Goal: Task Accomplishment & Management: Use online tool/utility

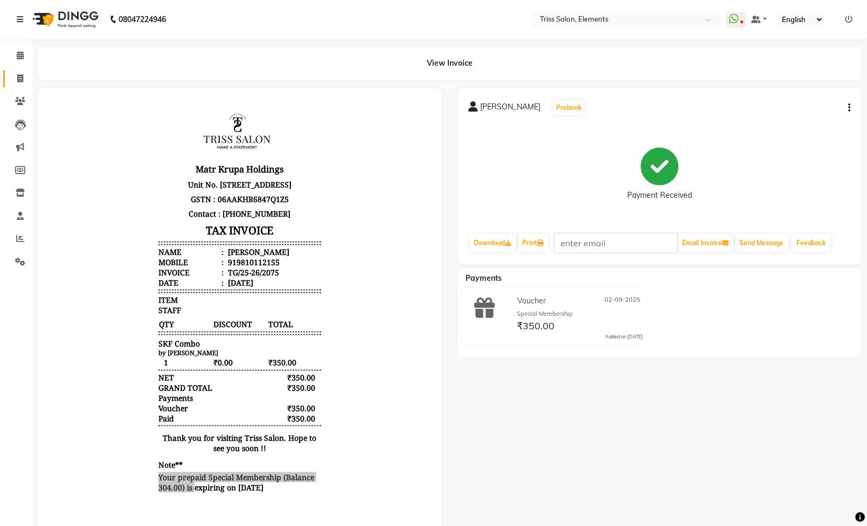
click at [10, 71] on link "Invoice" at bounding box center [16, 79] width 26 height 18
select select "service"
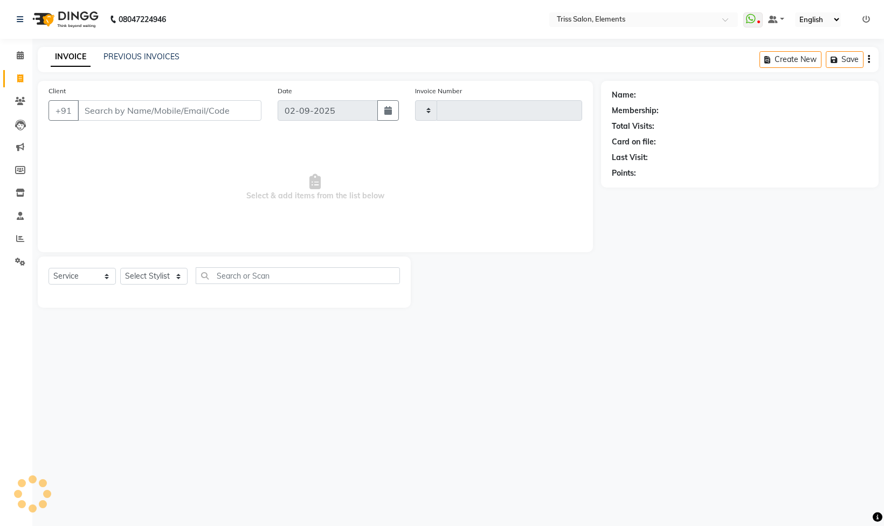
click at [71, 22] on img at bounding box center [64, 19] width 74 height 30
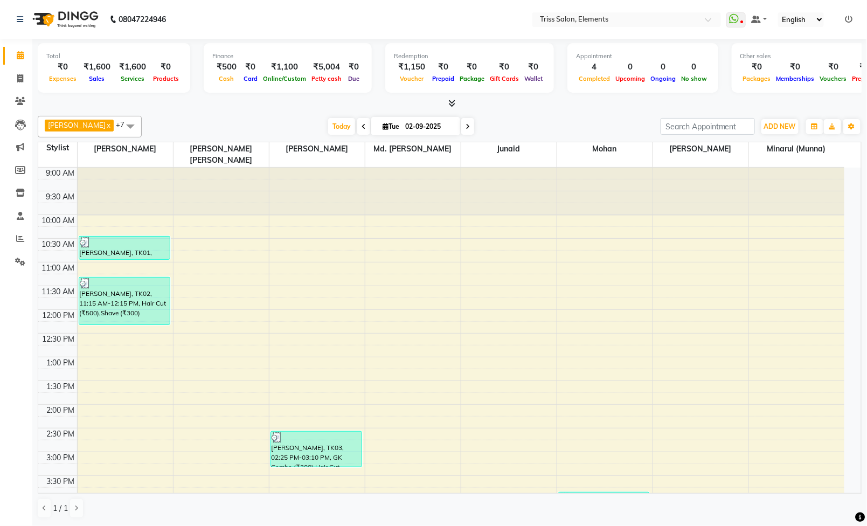
click at [82, 18] on img at bounding box center [64, 19] width 74 height 30
click at [15, 80] on span at bounding box center [20, 79] width 19 height 12
select select "service"
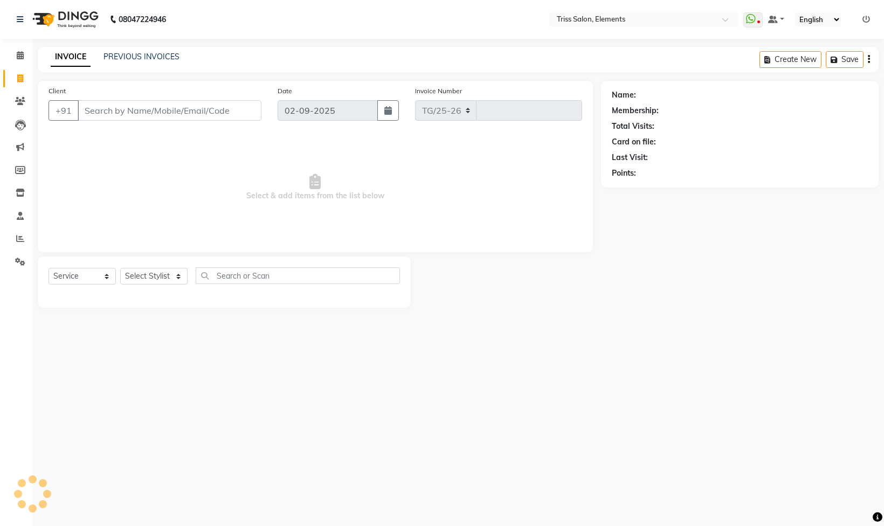
select select "4303"
type input "2076"
click at [143, 54] on link "PREVIOUS INVOICES" at bounding box center [142, 57] width 76 height 10
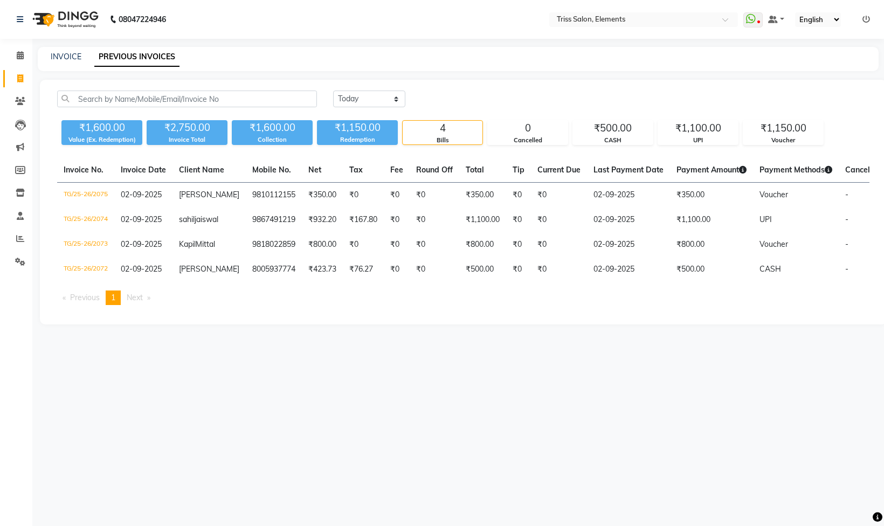
drag, startPoint x: 81, startPoint y: 197, endPoint x: 49, endPoint y: 240, distance: 53.6
click at [50, 240] on div "[DATE] [DATE] Custom Range ₹1,600.00 Value (Ex. Redemption) ₹2,750.00 Invoice T…" at bounding box center [463, 202] width 847 height 245
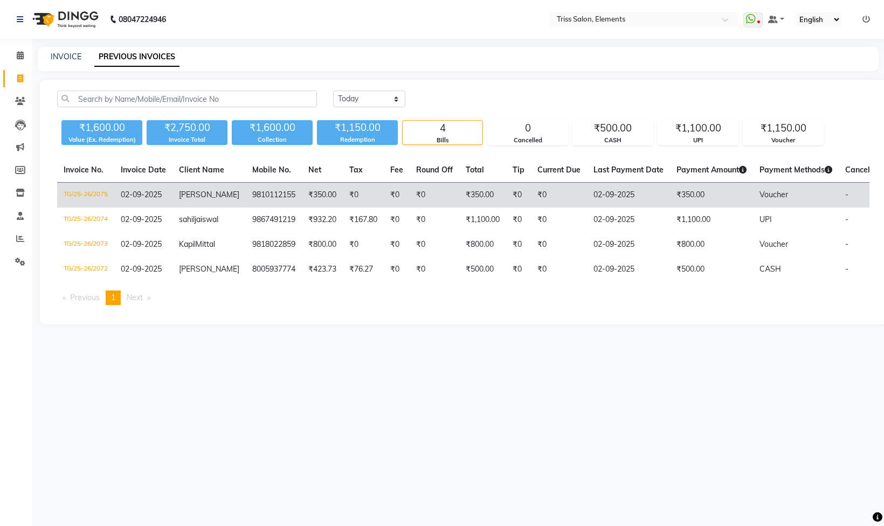
click at [80, 183] on td "TG/25-26/2075" at bounding box center [85, 195] width 57 height 25
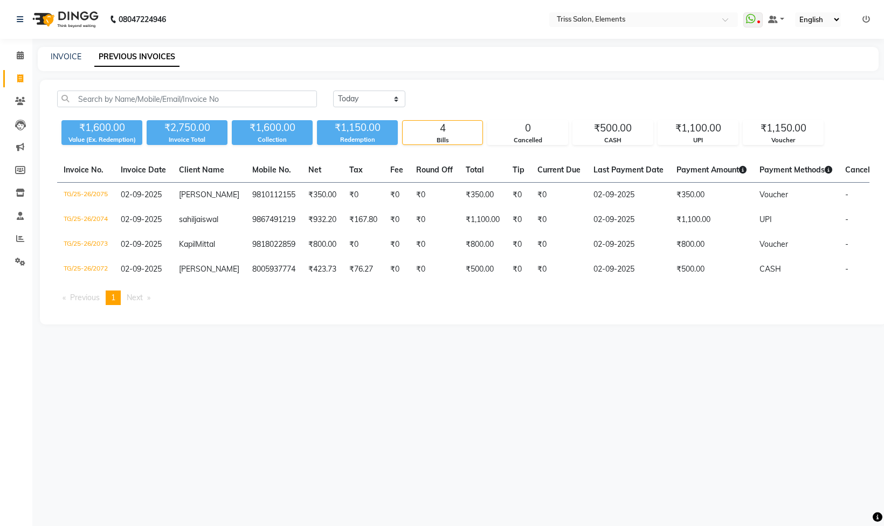
click at [61, 223] on td "TG/25-26/2074" at bounding box center [85, 220] width 57 height 25
click at [78, 216] on td "TG/25-26/2074" at bounding box center [85, 220] width 57 height 25
click at [50, 66] on div "INVOICE PREVIOUS INVOICES" at bounding box center [458, 59] width 841 height 24
click at [59, 52] on link "INVOICE" at bounding box center [66, 57] width 31 height 10
select select "service"
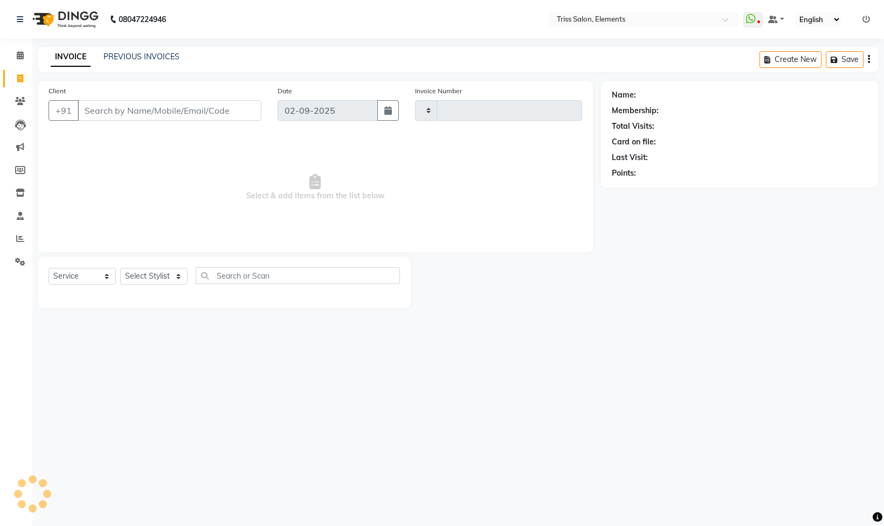
type input "2076"
select select "4303"
click at [163, 277] on select "Select Stylist [PERSON_NAME] Md. [PERSON_NAME] ([PERSON_NAME]) [PERSON_NAME] [P…" at bounding box center [159, 276] width 79 height 17
select select "83318"
click at [120, 270] on select "Select Stylist [PERSON_NAME] Md. [PERSON_NAME] ([PERSON_NAME]) [PERSON_NAME] [P…" at bounding box center [159, 276] width 79 height 17
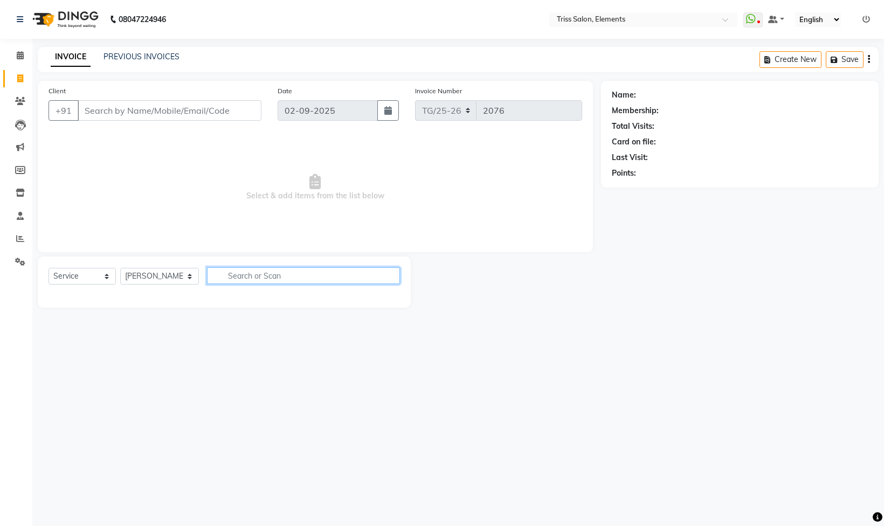
click at [277, 273] on input "text" at bounding box center [303, 275] width 193 height 17
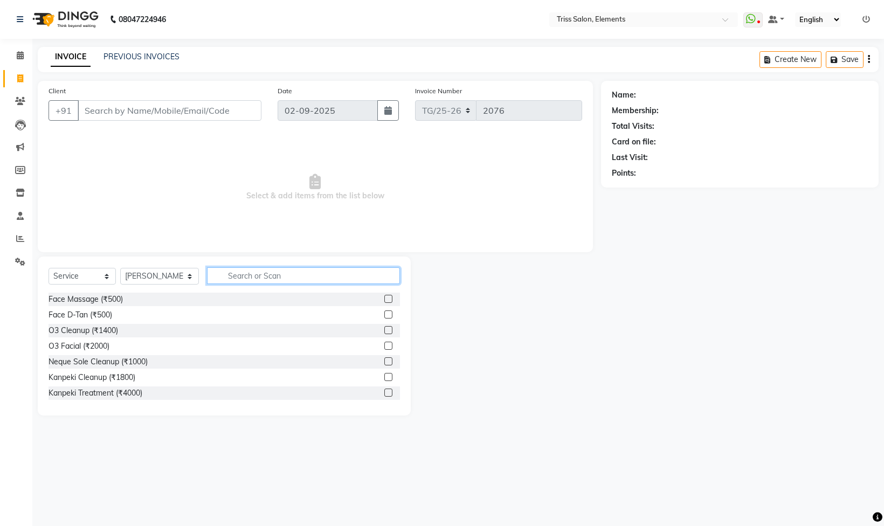
click at [278, 274] on input "text" at bounding box center [303, 275] width 193 height 17
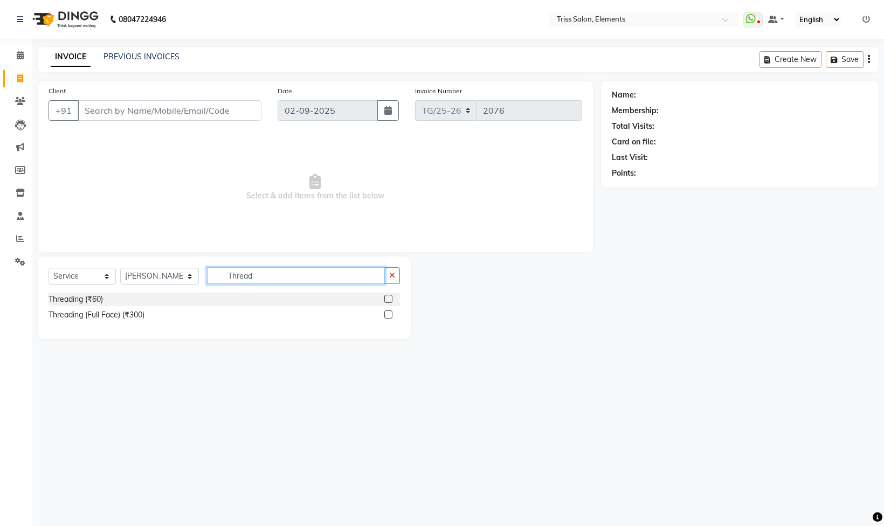
type input "Thread"
click at [390, 301] on label at bounding box center [388, 299] width 8 height 8
click at [390, 301] on input "checkbox" at bounding box center [387, 299] width 7 height 7
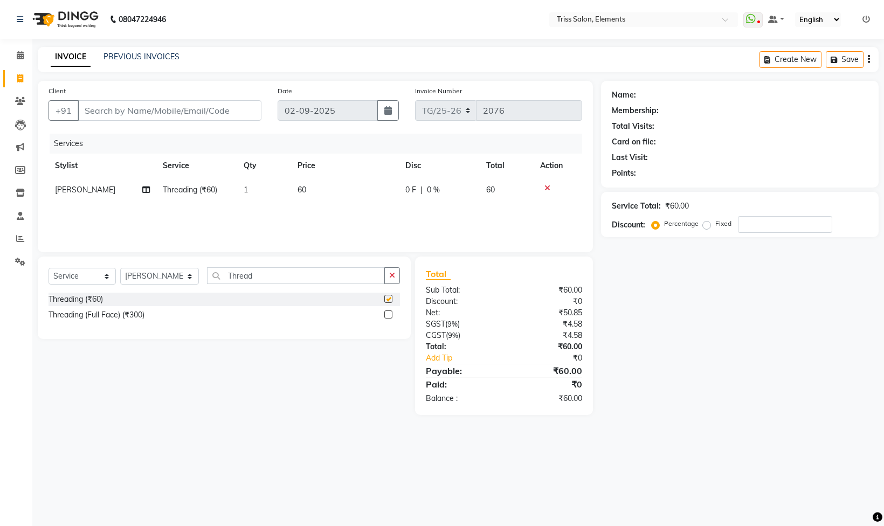
checkbox input "false"
drag, startPoint x: 312, startPoint y: 162, endPoint x: 307, endPoint y: 208, distance: 46.1
click at [314, 169] on th "Price" at bounding box center [345, 166] width 108 height 24
click at [292, 189] on td "60" at bounding box center [345, 190] width 108 height 24
select select "83318"
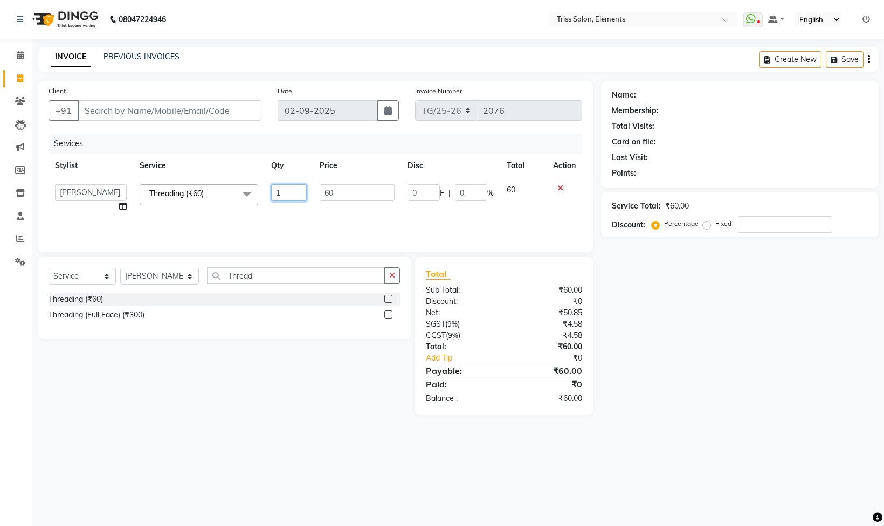
drag, startPoint x: 295, startPoint y: 191, endPoint x: 0, endPoint y: 277, distance: 307.6
click at [16, 266] on app-home "08047224946 Select Location × Triss Salon, Elements WhatsApp Status ✕ Status: D…" at bounding box center [442, 215] width 884 height 431
type input "3"
click at [742, 327] on div "Name: Membership: Total Visits: Card on file: Last Visit: Points: Service Total…" at bounding box center [744, 248] width 286 height 334
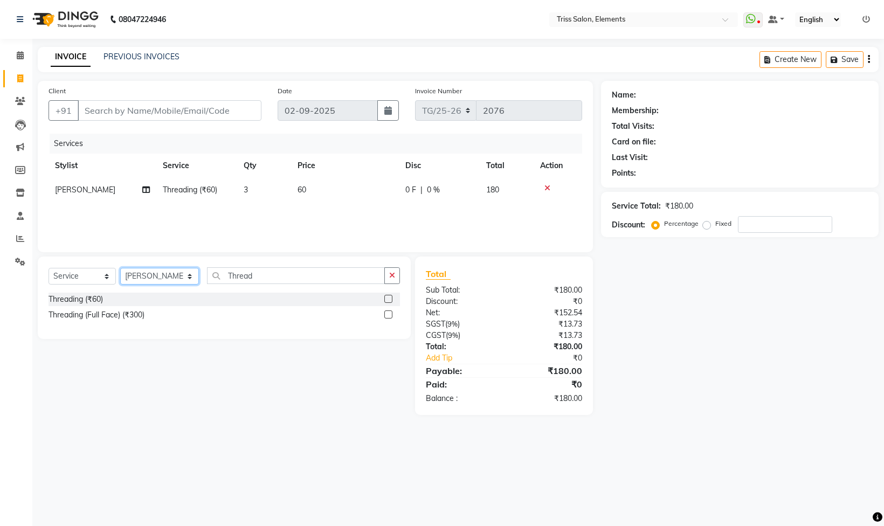
click at [161, 279] on select "Select Stylist [PERSON_NAME] Md. [PERSON_NAME] ([PERSON_NAME]) [PERSON_NAME] [P…" at bounding box center [159, 276] width 79 height 17
select select "87443"
click at [120, 270] on select "Select Stylist [PERSON_NAME] Md. [PERSON_NAME] ([PERSON_NAME]) [PERSON_NAME] [P…" at bounding box center [159, 276] width 79 height 17
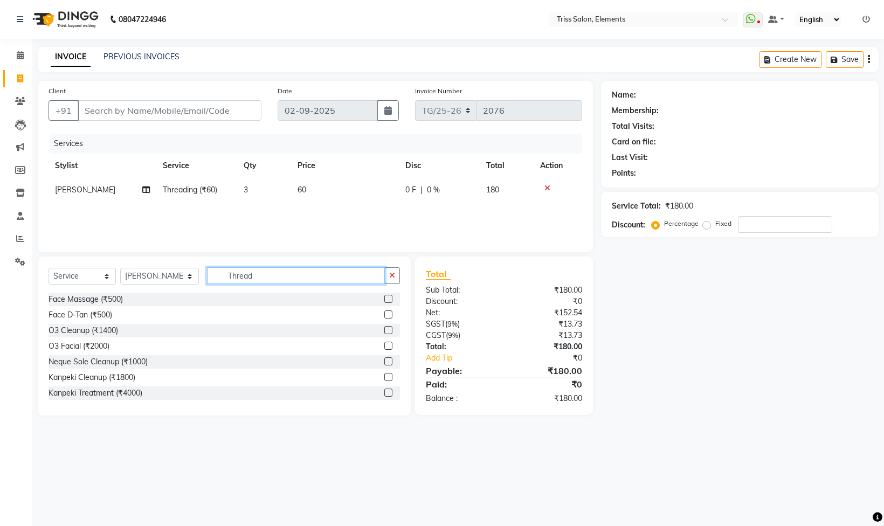
drag, startPoint x: 260, startPoint y: 283, endPoint x: 134, endPoint y: 295, distance: 126.7
click at [136, 293] on div "Select Service Product Membership Package Voucher Prepaid Gift Card Select Styl…" at bounding box center [225, 279] width 352 height 25
type input "th"
click at [384, 362] on label at bounding box center [388, 361] width 8 height 8
click at [384, 362] on input "checkbox" at bounding box center [387, 362] width 7 height 7
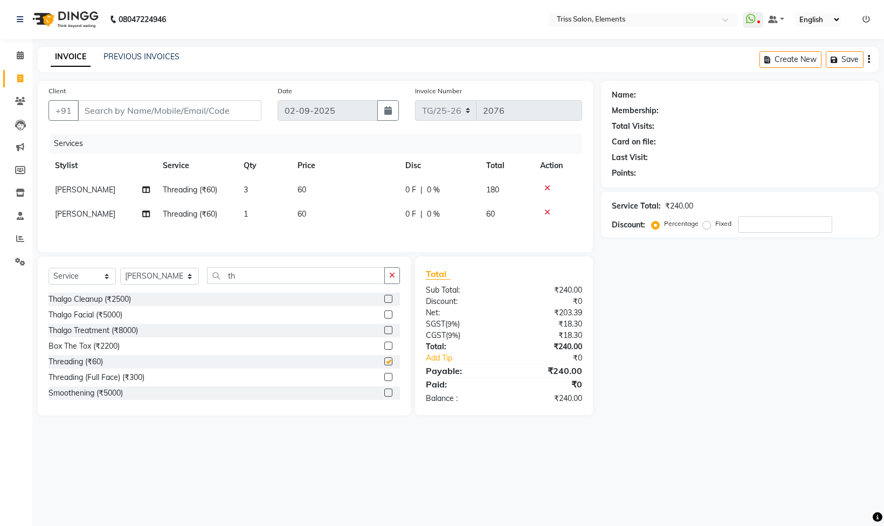
checkbox input "false"
click at [265, 209] on td "1" at bounding box center [264, 214] width 54 height 24
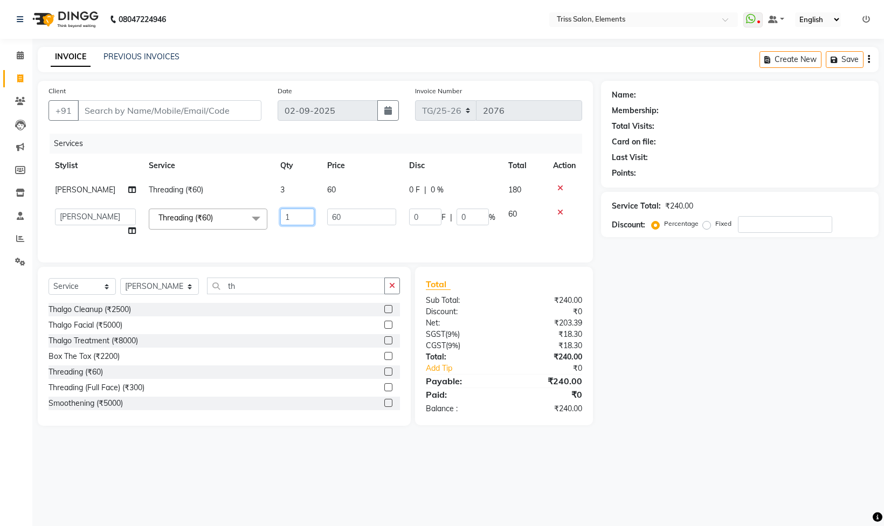
drag, startPoint x: 297, startPoint y: 217, endPoint x: 177, endPoint y: 289, distance: 139.3
click at [199, 263] on div "Client +91 Date [DATE] Invoice Number TG/25-26 2076 Services Stylist Service Qt…" at bounding box center [315, 172] width 555 height 182
type input "3"
click at [162, 115] on input "Client" at bounding box center [170, 110] width 184 height 20
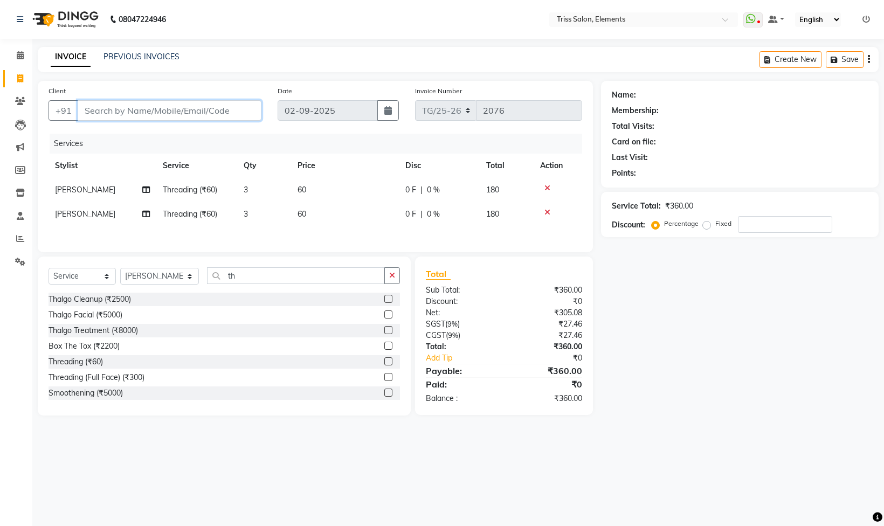
type input "8"
type input "0"
type input "8307900389"
click at [242, 115] on span "Add Client" at bounding box center [233, 110] width 43 height 11
select select "13"
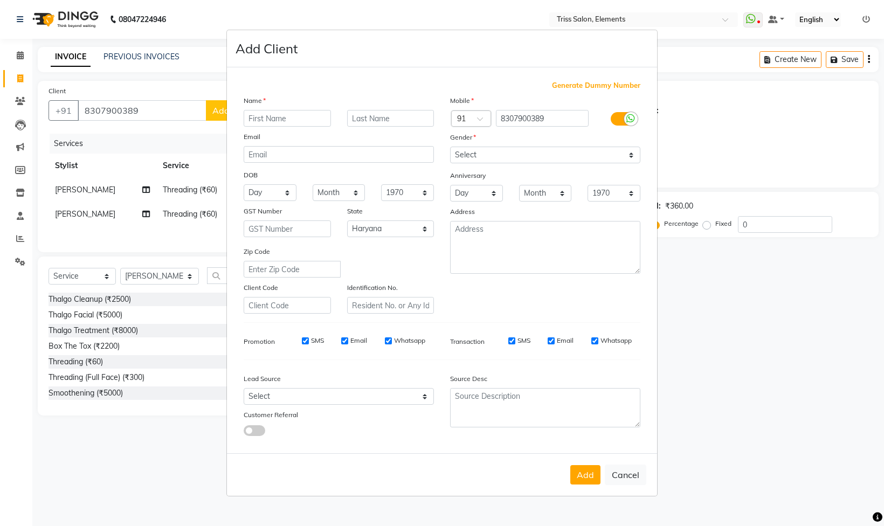
click at [272, 115] on input "text" at bounding box center [287, 118] width 87 height 17
type input "Shivani"
click at [485, 161] on select "Select [DEMOGRAPHIC_DATA] [DEMOGRAPHIC_DATA] Other Prefer Not To Say" at bounding box center [545, 155] width 190 height 17
select select "[DEMOGRAPHIC_DATA]"
click at [450, 147] on select "Select [DEMOGRAPHIC_DATA] [DEMOGRAPHIC_DATA] Other Prefer Not To Say" at bounding box center [545, 155] width 190 height 17
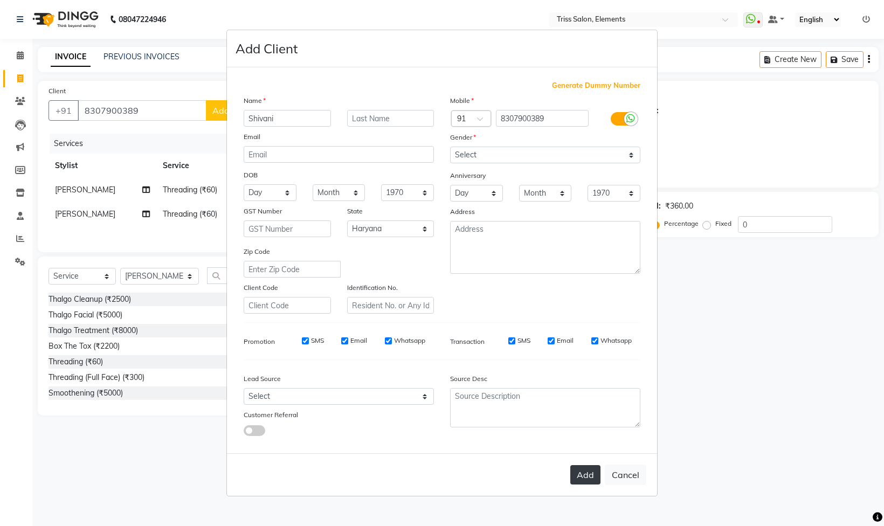
click at [591, 479] on button "Add" at bounding box center [585, 474] width 30 height 19
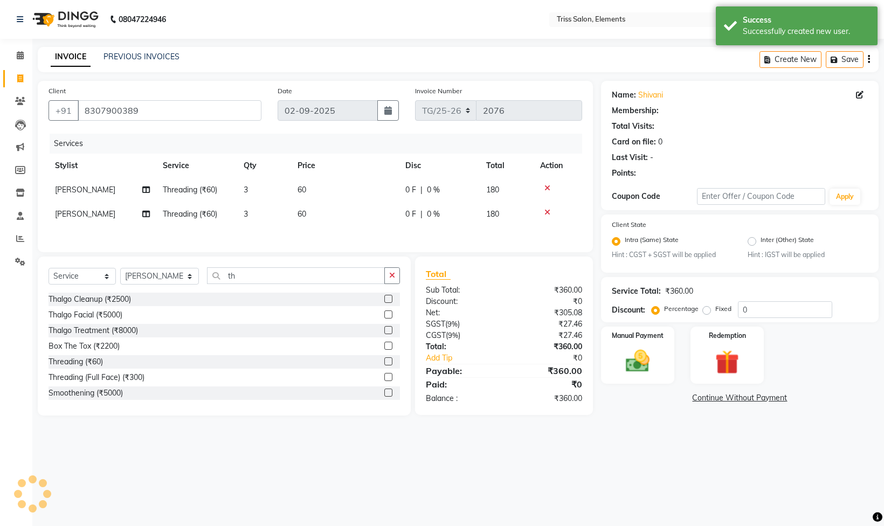
click at [838, 361] on div "Manual Payment Redemption" at bounding box center [740, 355] width 294 height 57
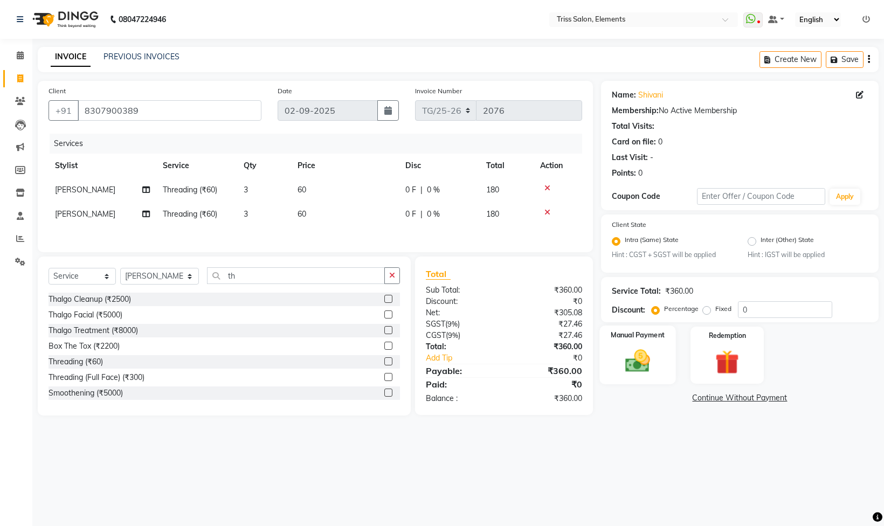
click at [649, 354] on img at bounding box center [638, 361] width 40 height 29
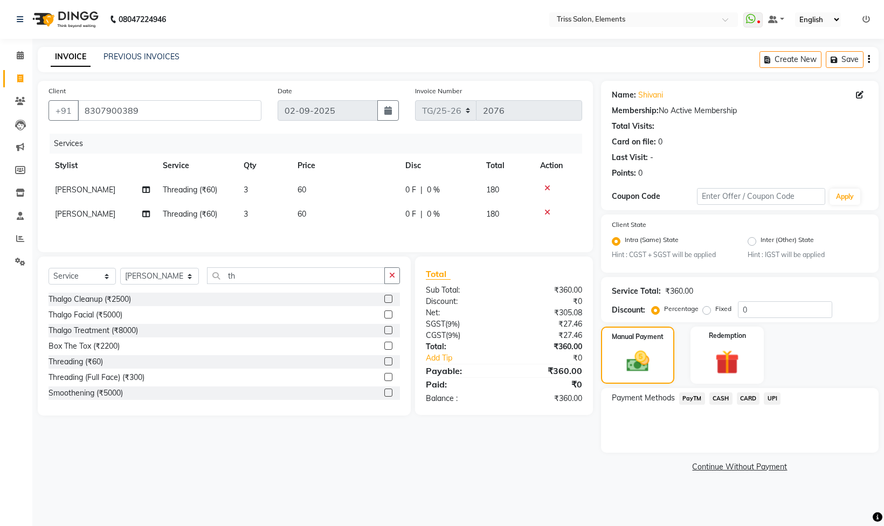
click at [771, 398] on span "UPI" at bounding box center [772, 398] width 17 height 12
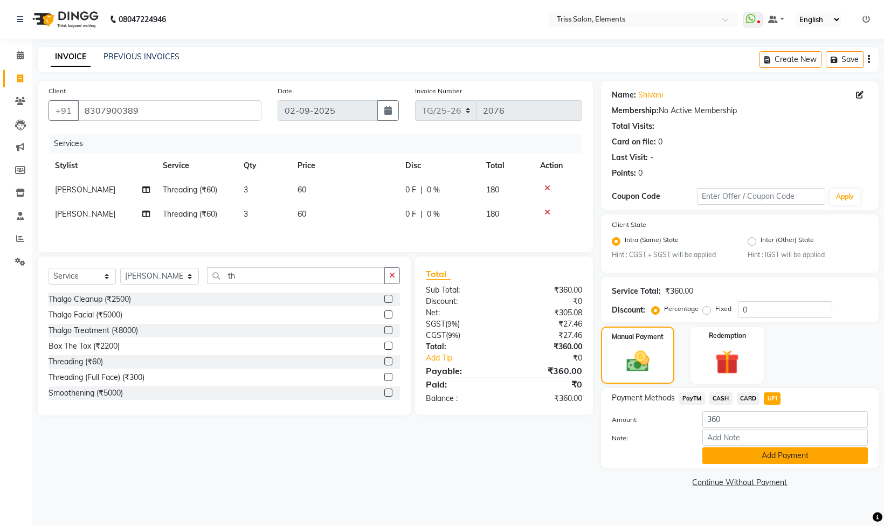
click at [755, 461] on button "Add Payment" at bounding box center [785, 455] width 166 height 17
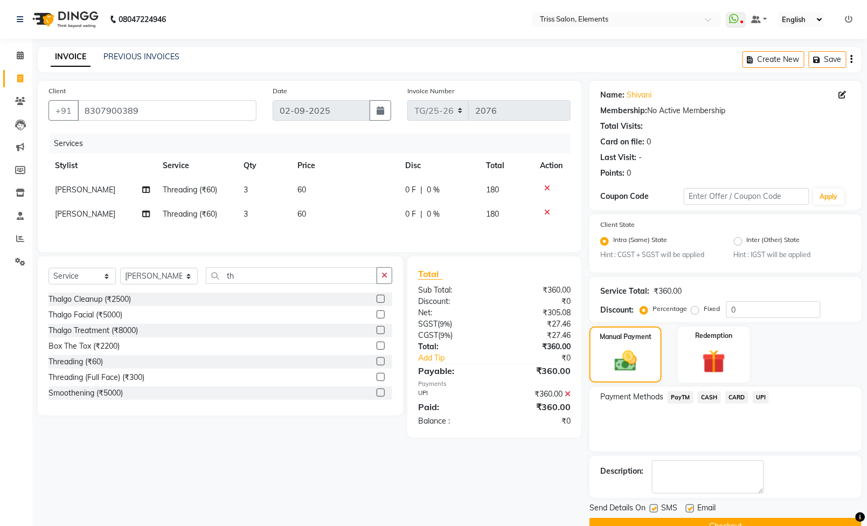
scroll to position [28, 0]
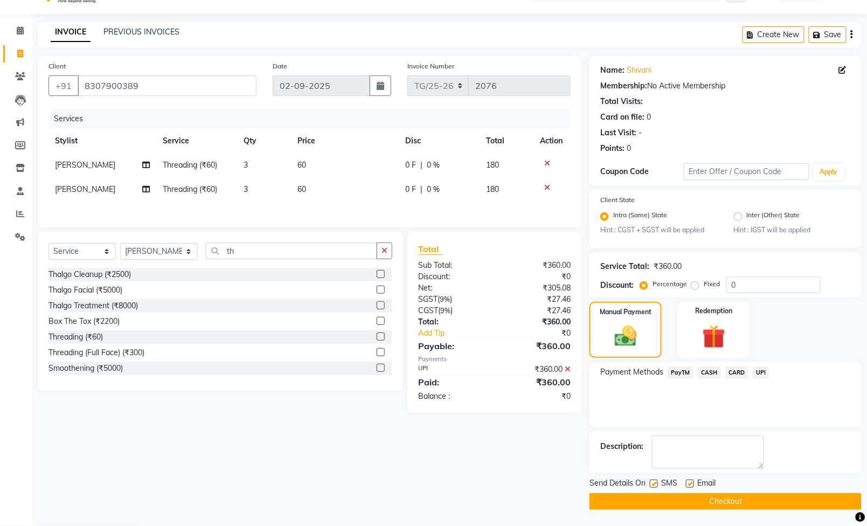
click at [745, 499] on button "Checkout" at bounding box center [726, 501] width 272 height 17
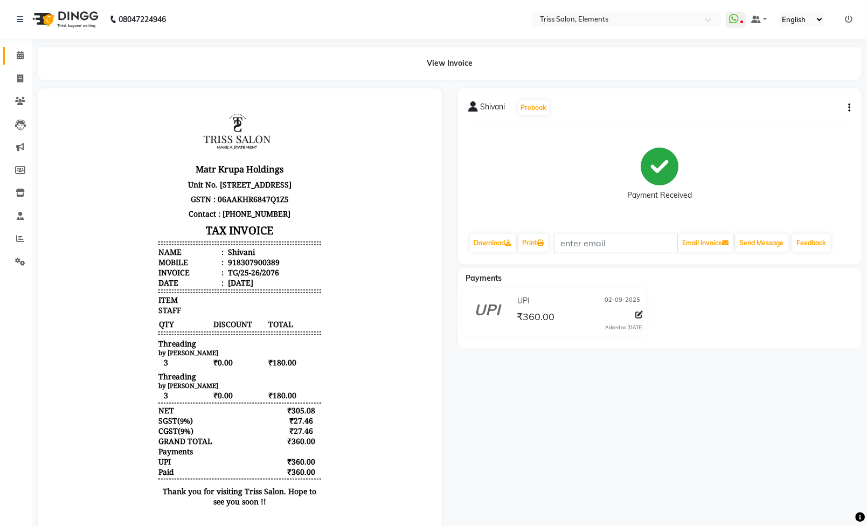
click at [15, 64] on link "Calendar" at bounding box center [16, 56] width 26 height 18
click at [19, 92] on li "Clients" at bounding box center [16, 101] width 32 height 23
click at [18, 82] on icon at bounding box center [20, 78] width 6 height 8
select select "service"
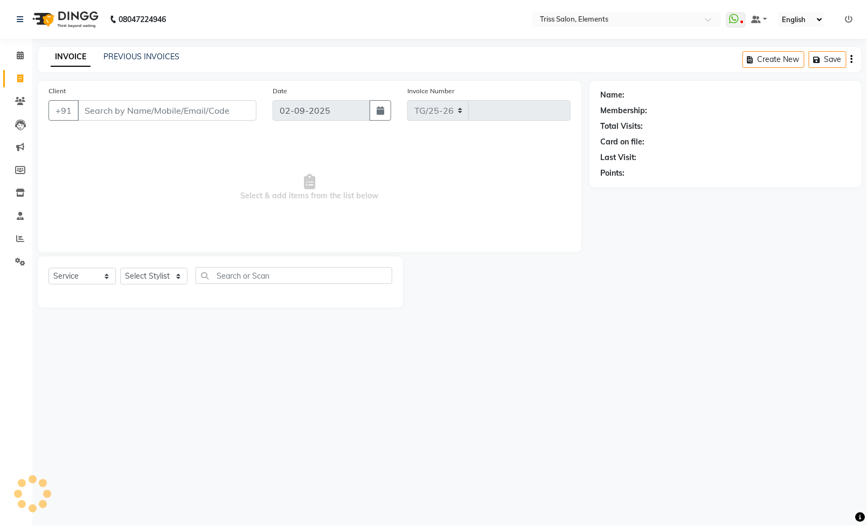
select select "4303"
type input "2077"
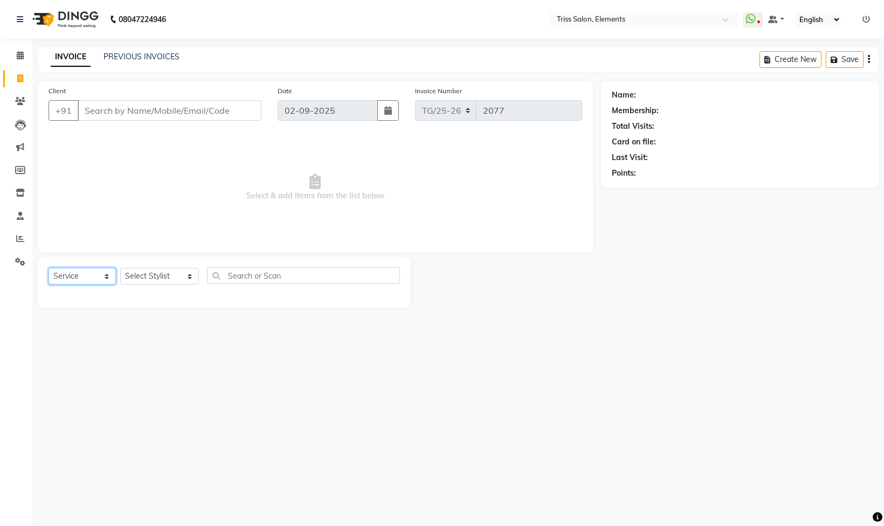
click at [65, 268] on div "Select Service Product Membership Package Voucher Prepaid Gift Card Select Styl…" at bounding box center [225, 279] width 352 height 25
click at [140, 277] on select "Select Stylist [PERSON_NAME] Md. [PERSON_NAME] ([PERSON_NAME]) [PERSON_NAME] [P…" at bounding box center [159, 276] width 79 height 17
click at [120, 270] on select "Select Stylist [PERSON_NAME] Md. [PERSON_NAME] ([PERSON_NAME]) [PERSON_NAME] [P…" at bounding box center [159, 276] width 79 height 17
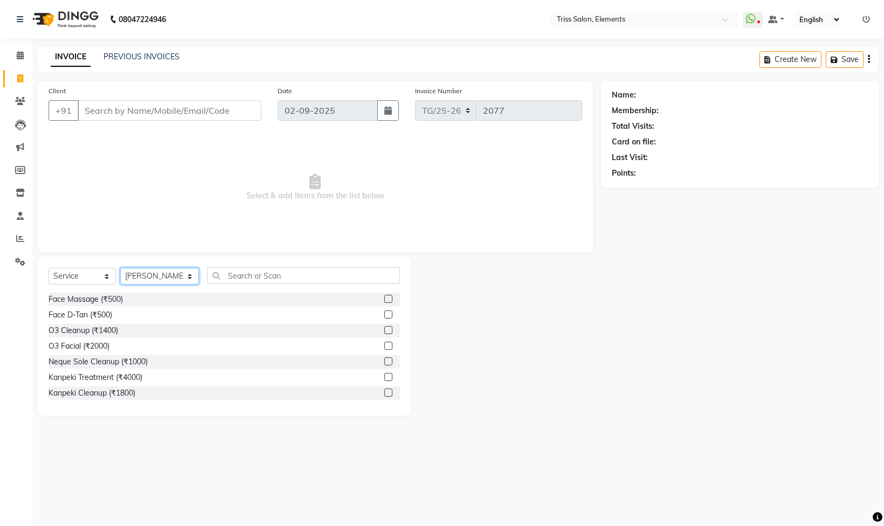
click at [155, 275] on select "Select Stylist [PERSON_NAME] Md. [PERSON_NAME] ([PERSON_NAME]) [PERSON_NAME] [P…" at bounding box center [159, 276] width 79 height 17
select select "83318"
click at [120, 270] on select "Select Stylist [PERSON_NAME] Md. [PERSON_NAME] ([PERSON_NAME]) [PERSON_NAME] [P…" at bounding box center [159, 276] width 79 height 17
click at [250, 280] on input "text" at bounding box center [303, 275] width 193 height 17
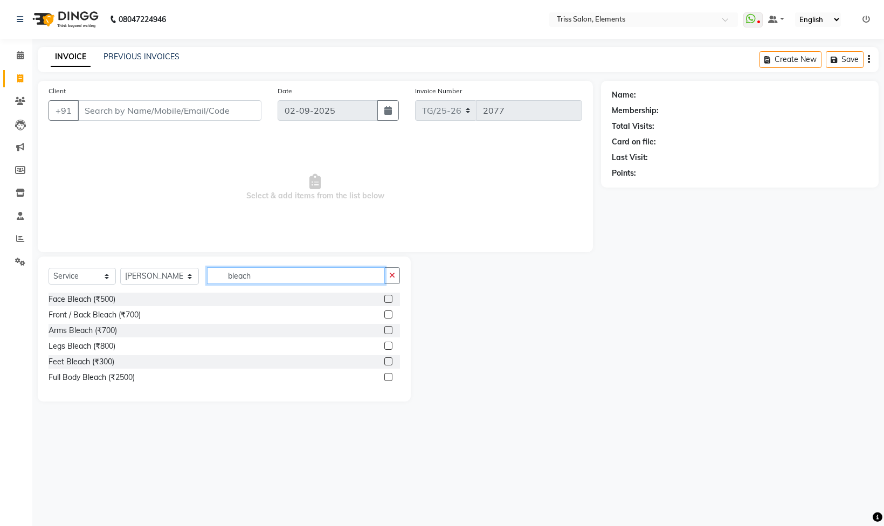
type input "bleach"
click at [385, 300] on label at bounding box center [388, 299] width 8 height 8
click at [385, 300] on input "checkbox" at bounding box center [387, 299] width 7 height 7
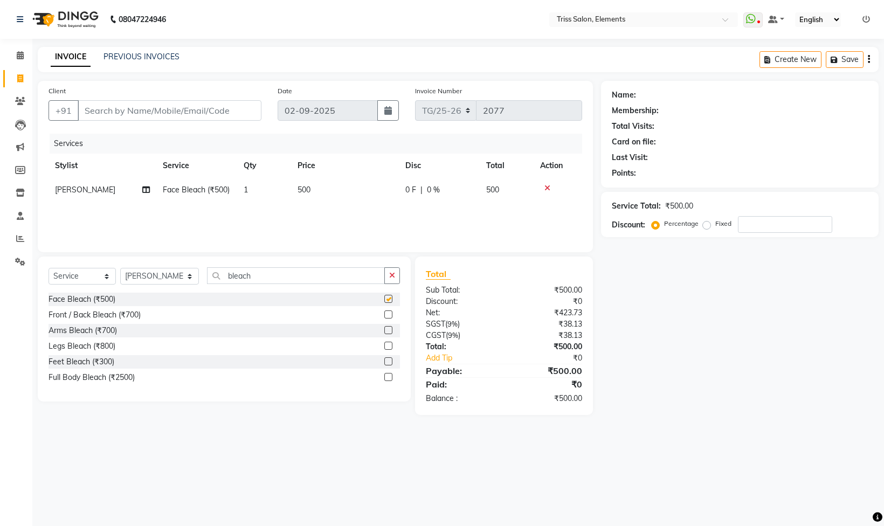
checkbox input "false"
click at [251, 107] on input "Client" at bounding box center [170, 110] width 184 height 20
click at [170, 282] on select "Select Stylist [PERSON_NAME] Md. [PERSON_NAME] ([PERSON_NAME]) [PERSON_NAME] [P…" at bounding box center [159, 276] width 79 height 17
select select "87278"
click at [120, 270] on select "Select Stylist [PERSON_NAME] Md. [PERSON_NAME] ([PERSON_NAME]) [PERSON_NAME] [P…" at bounding box center [159, 276] width 79 height 17
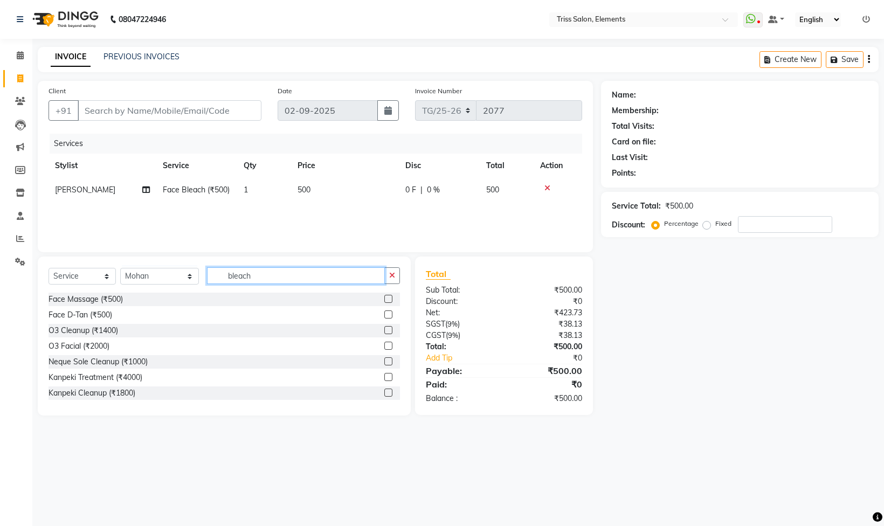
drag, startPoint x: 299, startPoint y: 278, endPoint x: 0, endPoint y: 355, distance: 309.0
click at [0, 355] on app-home "08047224946 Select Location × Triss Salon, Elements WhatsApp Status ✕ Status: D…" at bounding box center [442, 216] width 884 height 432
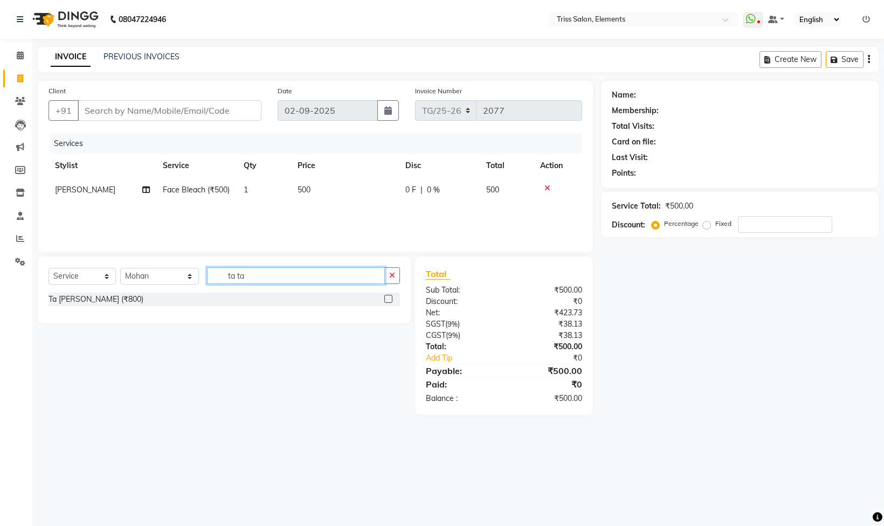
type input "ta ta"
click at [390, 300] on label at bounding box center [388, 299] width 8 height 8
click at [390, 300] on input "checkbox" at bounding box center [387, 299] width 7 height 7
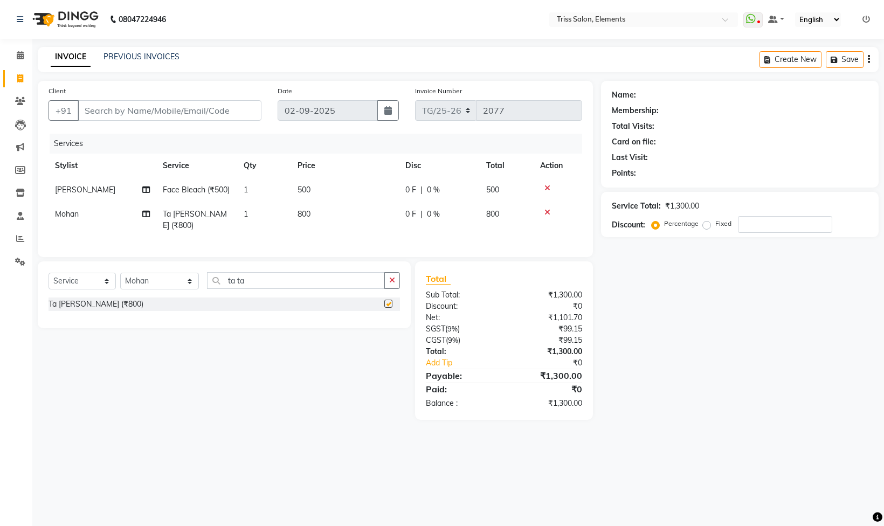
checkbox input "false"
click at [239, 109] on input "Client" at bounding box center [170, 110] width 184 height 20
drag, startPoint x: 259, startPoint y: 293, endPoint x: 11, endPoint y: 329, distance: 250.5
click at [11, 329] on app-home "08047224946 Select Location × Triss Salon, Elements WhatsApp Status ✕ Status: D…" at bounding box center [442, 218] width 884 height 436
click at [115, 111] on input "Client" at bounding box center [170, 110] width 184 height 20
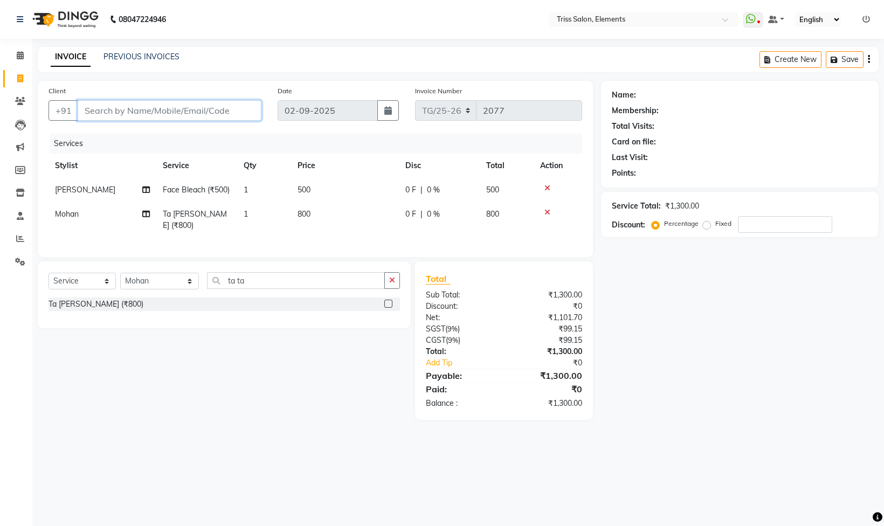
type input "9"
type input "0"
click at [159, 134] on span "99714473" at bounding box center [140, 135] width 43 height 11
type input "9971447328"
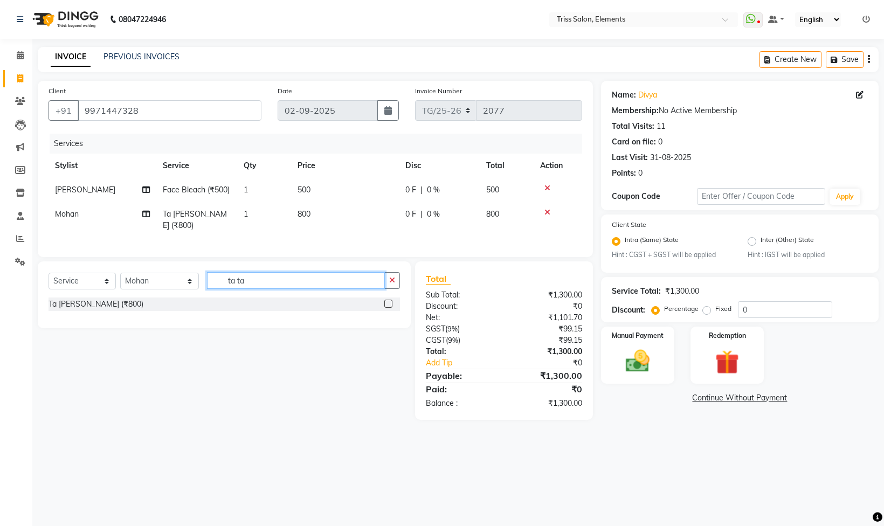
drag, startPoint x: 243, startPoint y: 282, endPoint x: 0, endPoint y: 365, distance: 256.9
click at [0, 359] on app-home "08047224946 Select Location × Triss Salon, Elements WhatsApp Status ✕ Status: D…" at bounding box center [442, 218] width 884 height 436
drag, startPoint x: 278, startPoint y: 287, endPoint x: 123, endPoint y: 302, distance: 155.9
click at [123, 298] on div "Select Service Product Membership Package Voucher Prepaid Gift Card Select Styl…" at bounding box center [225, 284] width 352 height 25
type input "comb"
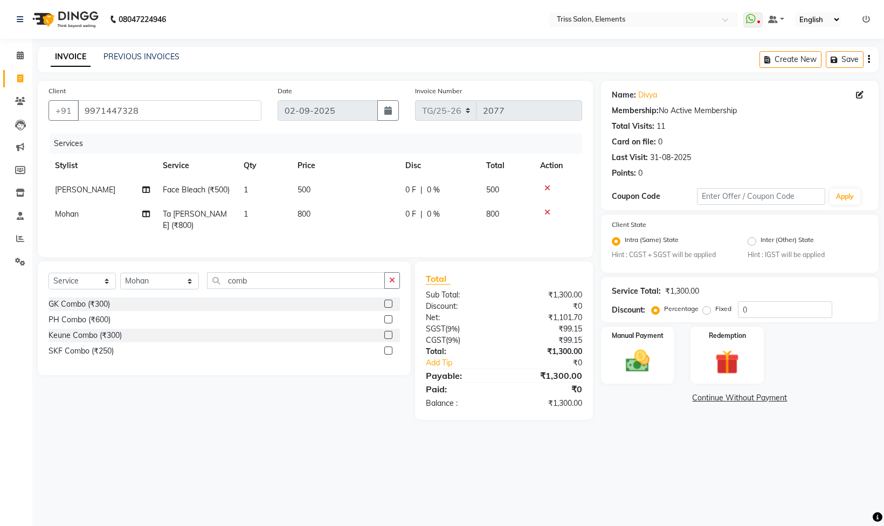
drag, startPoint x: 382, startPoint y: 355, endPoint x: 388, endPoint y: 356, distance: 6.6
click at [383, 355] on div "SKF Combo (₹250)" at bounding box center [225, 351] width 352 height 13
click at [390, 355] on label at bounding box center [388, 351] width 8 height 8
click at [390, 355] on input "checkbox" at bounding box center [387, 351] width 7 height 7
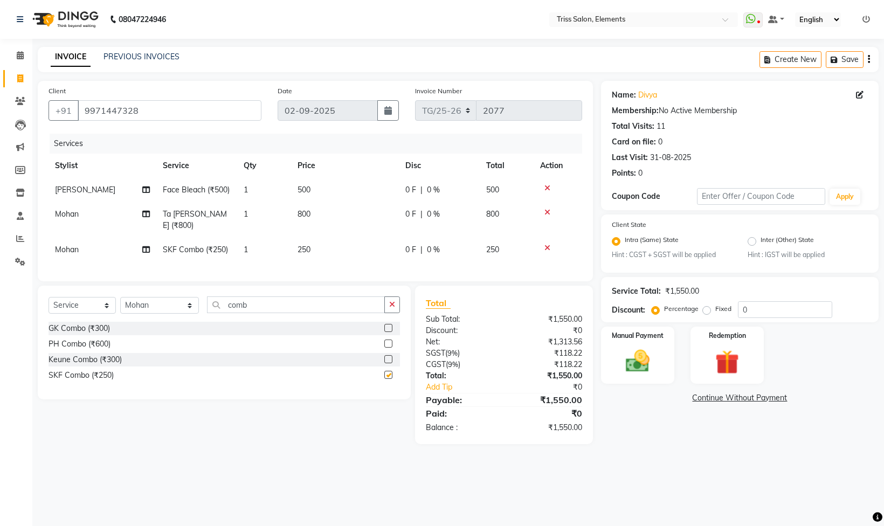
checkbox input "false"
click at [279, 193] on td "1" at bounding box center [264, 190] width 54 height 24
select select "83318"
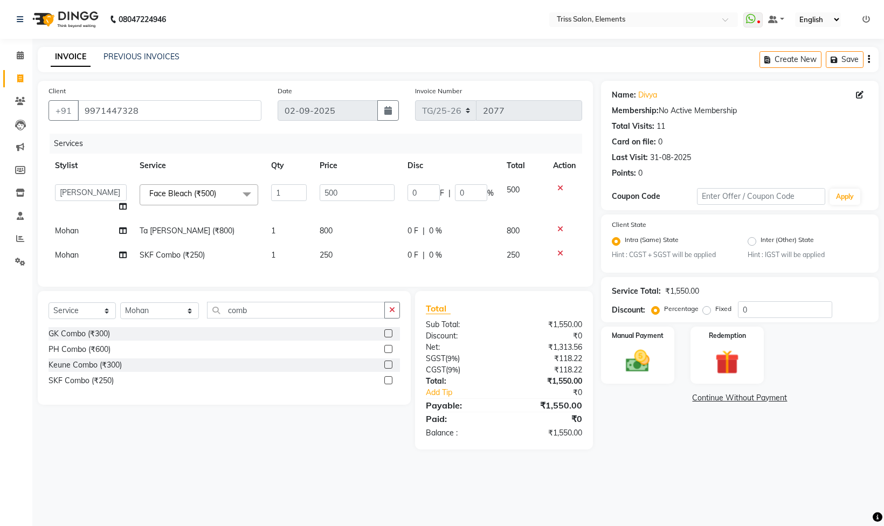
drag, startPoint x: 335, startPoint y: 243, endPoint x: 336, endPoint y: 251, distance: 8.7
click at [336, 243] on td "800" at bounding box center [356, 231] width 87 height 24
select select "87278"
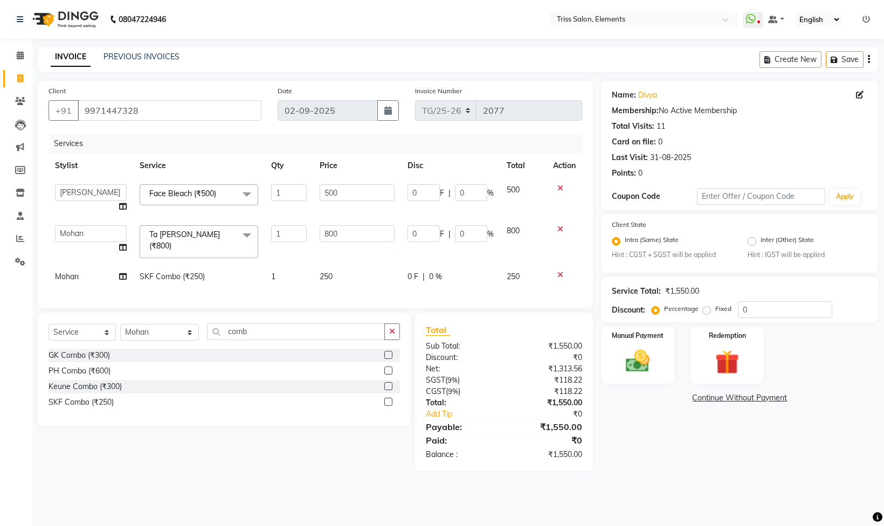
click at [359, 269] on td "250" at bounding box center [356, 277] width 87 height 24
select select "87278"
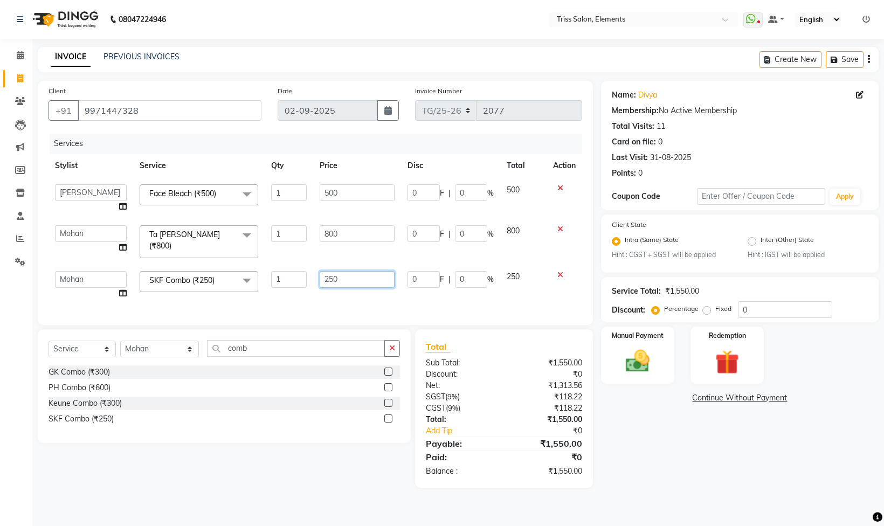
drag, startPoint x: 358, startPoint y: 268, endPoint x: 166, endPoint y: 319, distance: 199.0
click at [198, 311] on div "Services Stylist Service Qty Price Disc Total Action [PERSON_NAME] Md. [PERSON_…" at bounding box center [316, 224] width 534 height 181
type input "350"
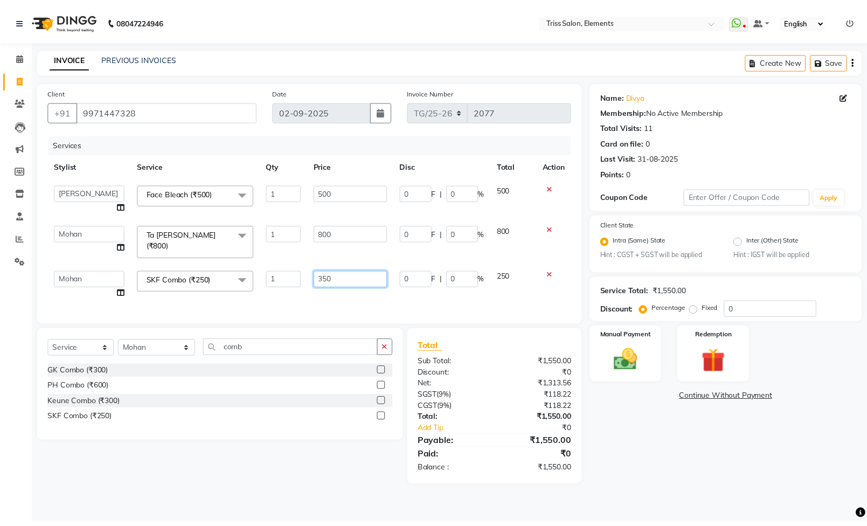
scroll to position [0, 2]
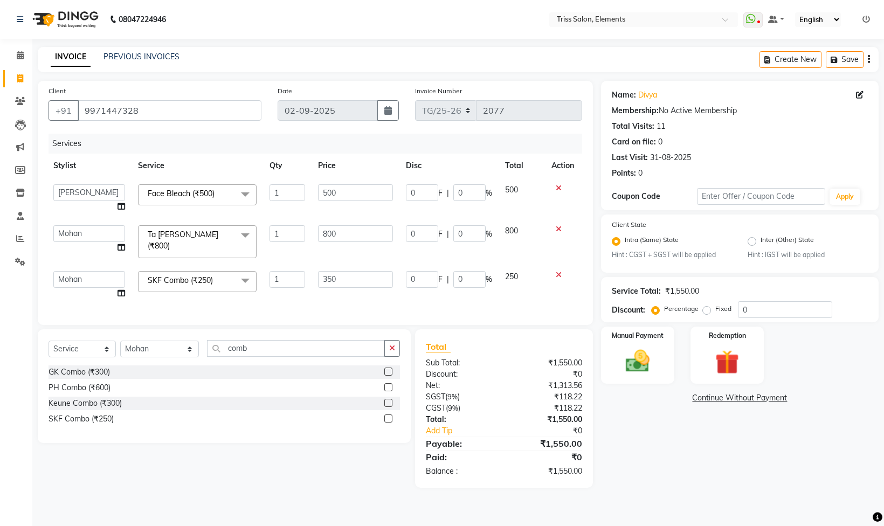
click at [672, 417] on div "Name: Divya Membership: No Active Membership Total Visits: 11 Card on file: 0 L…" at bounding box center [744, 284] width 286 height 407
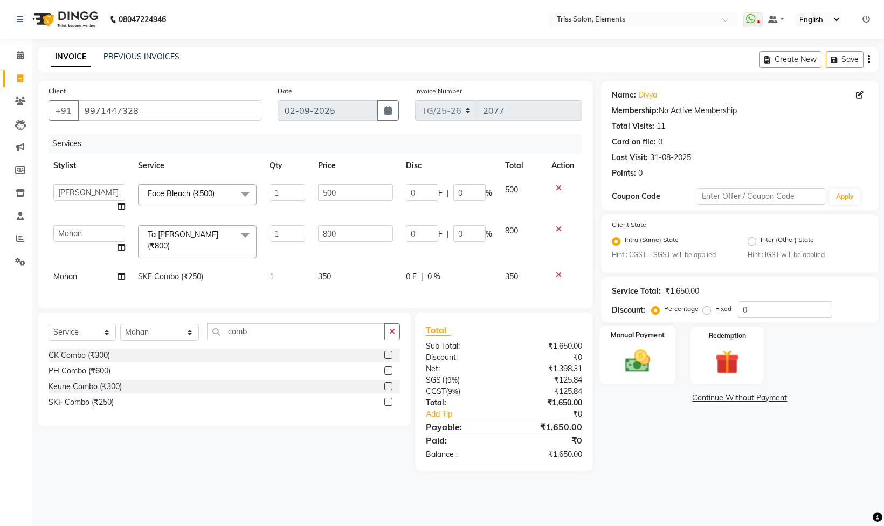
click at [643, 372] on img at bounding box center [638, 361] width 40 height 29
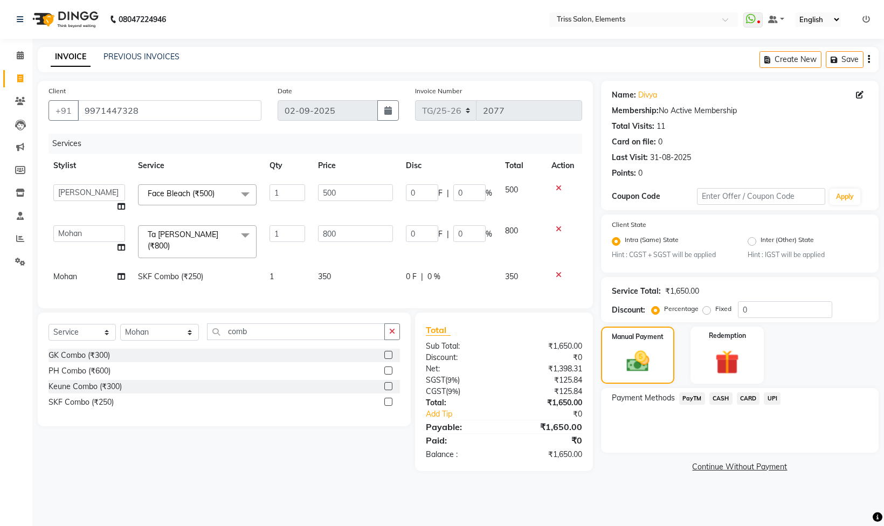
click at [774, 398] on span "UPI" at bounding box center [772, 398] width 17 height 12
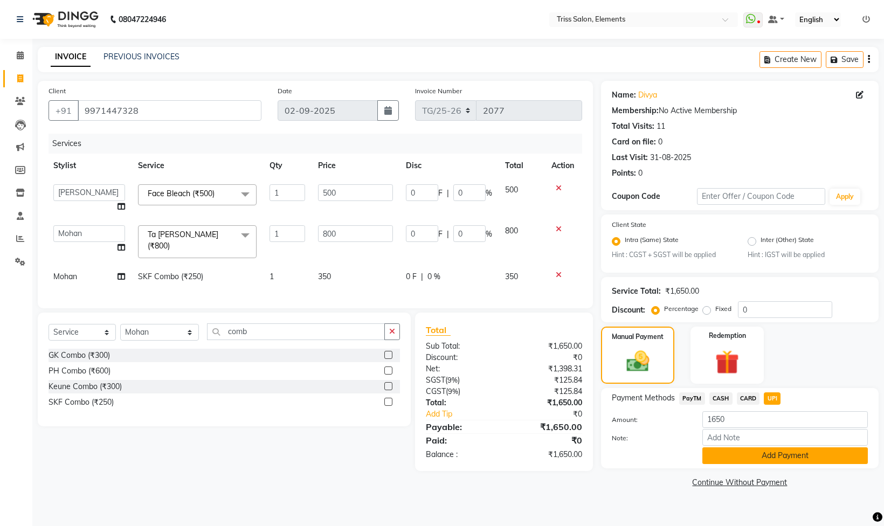
click at [755, 463] on button "Add Payment" at bounding box center [785, 455] width 166 height 17
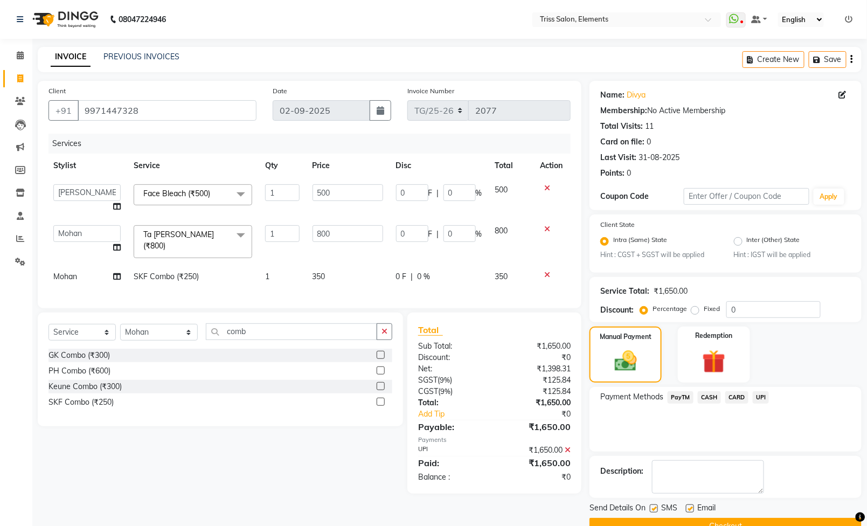
scroll to position [28, 0]
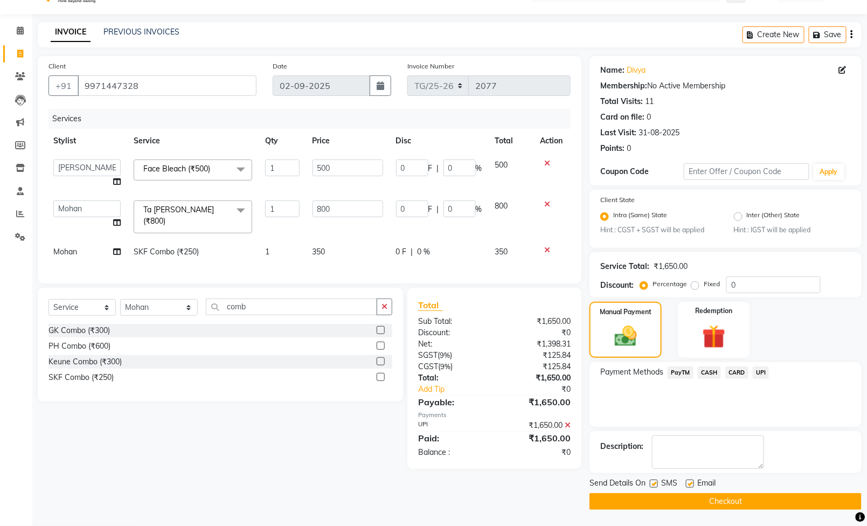
click at [739, 495] on button "Checkout" at bounding box center [726, 501] width 272 height 17
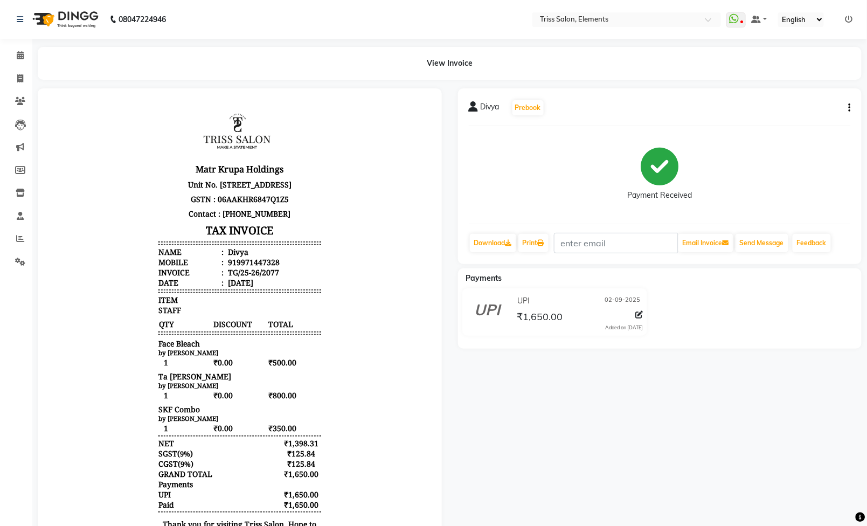
click at [15, 68] on li "Invoice" at bounding box center [16, 78] width 32 height 23
click at [26, 91] on li "Clients" at bounding box center [16, 101] width 32 height 23
click at [19, 74] on icon at bounding box center [20, 78] width 6 height 8
select select "service"
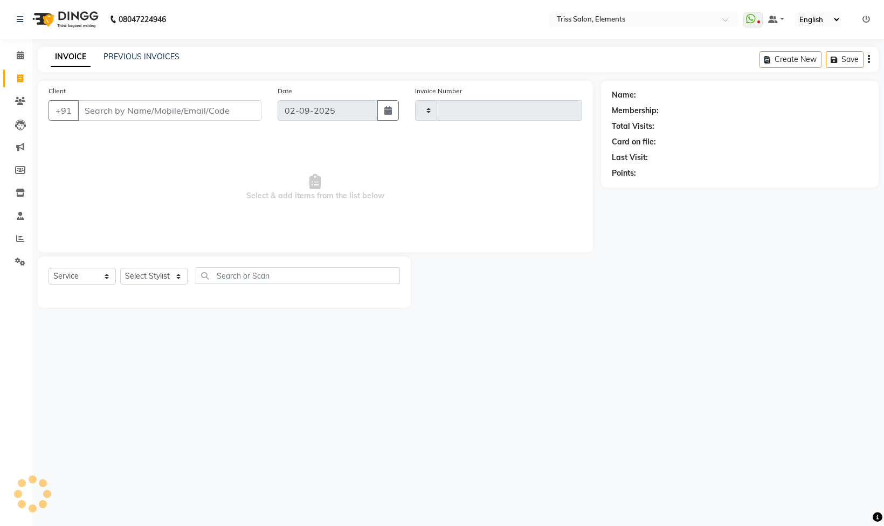
click at [84, 20] on img at bounding box center [64, 19] width 74 height 30
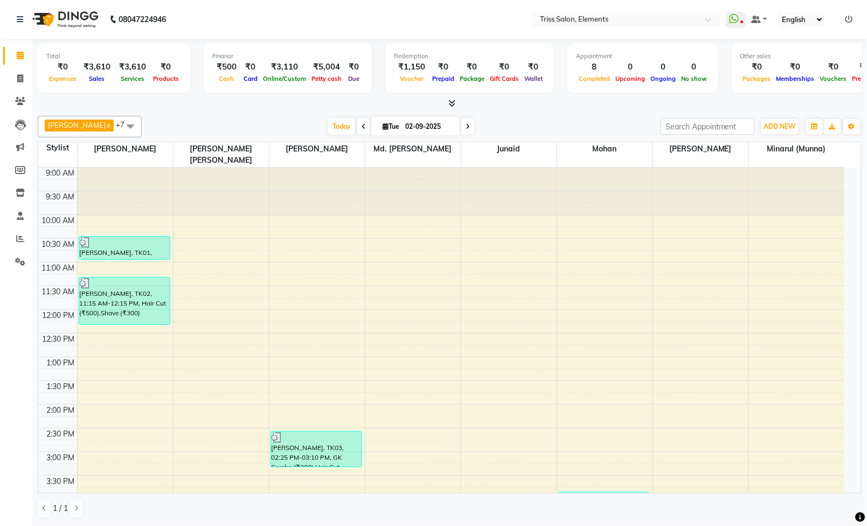
click at [8, 87] on li "Invoice" at bounding box center [16, 78] width 32 height 23
click at [15, 83] on span at bounding box center [20, 79] width 19 height 12
select select "service"
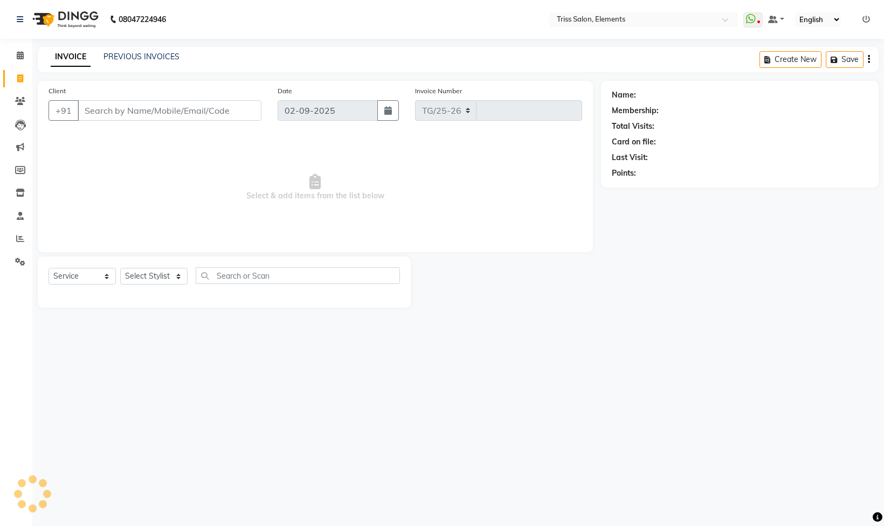
select select "4303"
type input "2078"
click at [19, 199] on link "Inventory" at bounding box center [16, 193] width 26 height 18
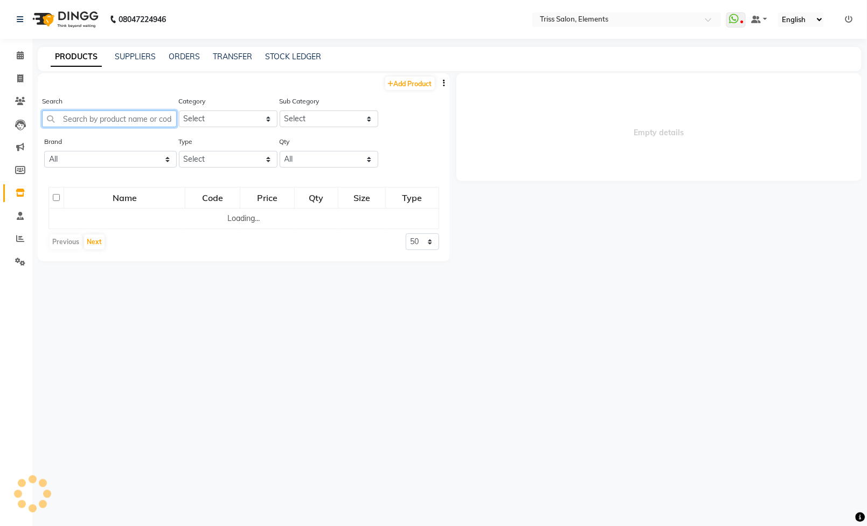
click at [161, 118] on input "text" at bounding box center [109, 119] width 135 height 17
select select
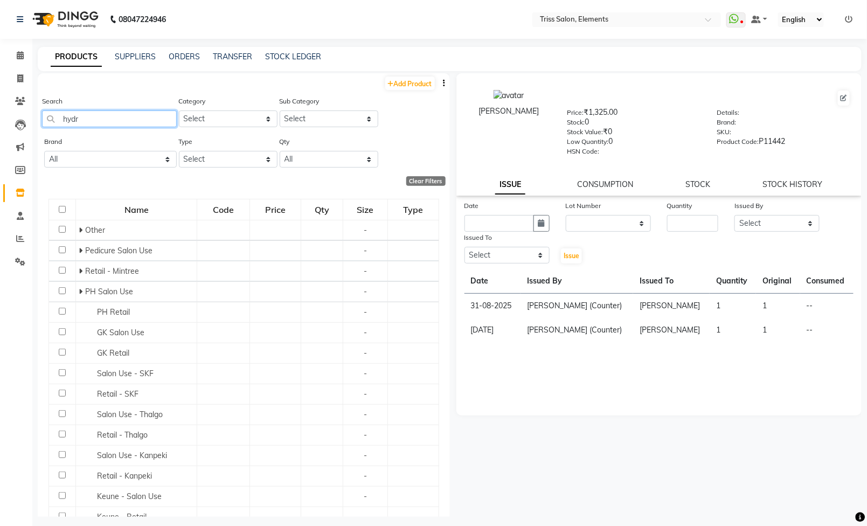
type input "hydra"
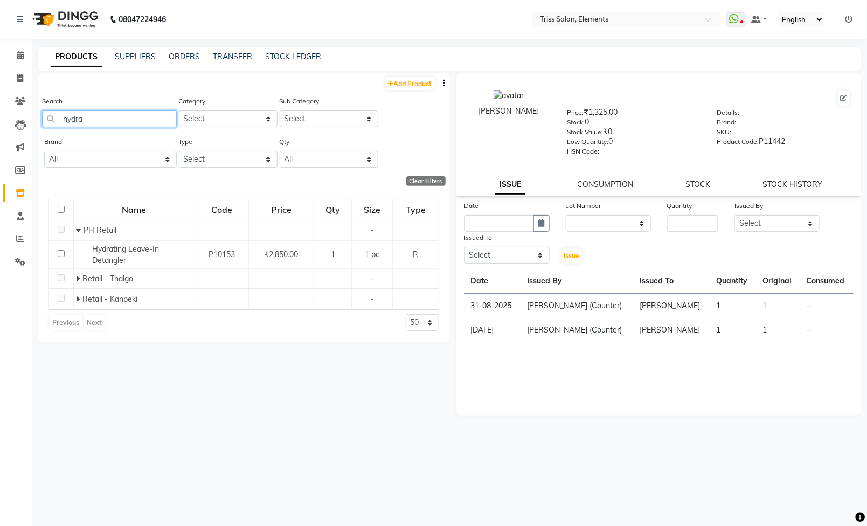
drag, startPoint x: 102, startPoint y: 125, endPoint x: 0, endPoint y: 227, distance: 144.5
click at [0, 197] on app-home "08047224946 Select Location × Triss Salon, Elements WhatsApp Status ✕ Status: D…" at bounding box center [433, 266] width 867 height 533
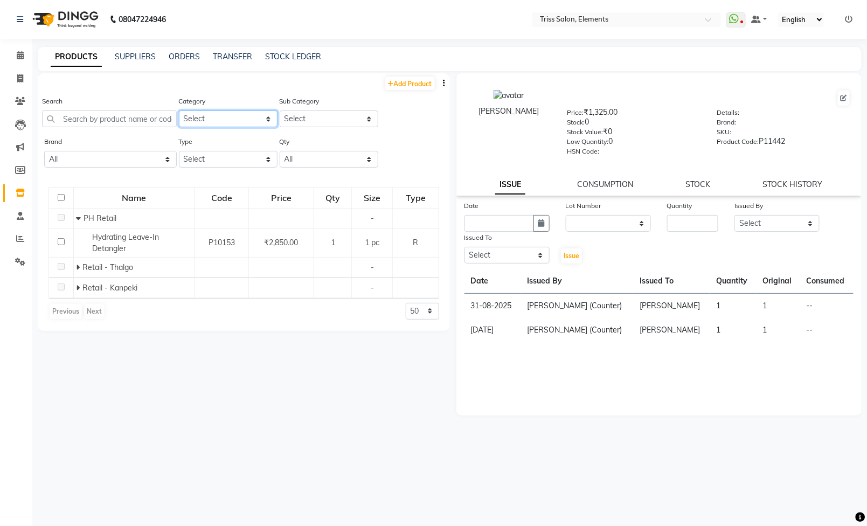
click at [247, 122] on select "Select PH [PERSON_NAME] Moroccan Oil 3TenX K18 Schwarzkopf Mintree Kanpeki Thal…" at bounding box center [228, 119] width 99 height 17
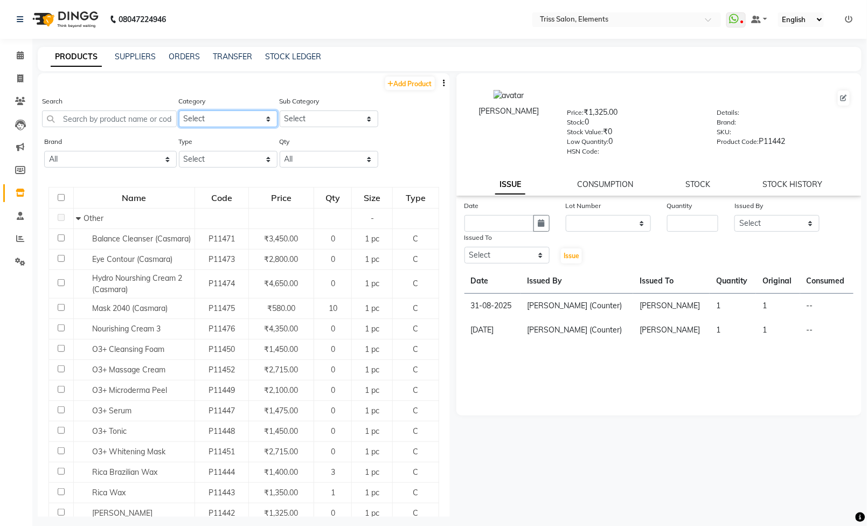
select select "367302450"
click at [179, 111] on select "Select PH [PERSON_NAME] Moroccan Oil 3TenX K18 Schwarzkopf Mintree Kanpeki Thal…" at bounding box center [228, 119] width 99 height 17
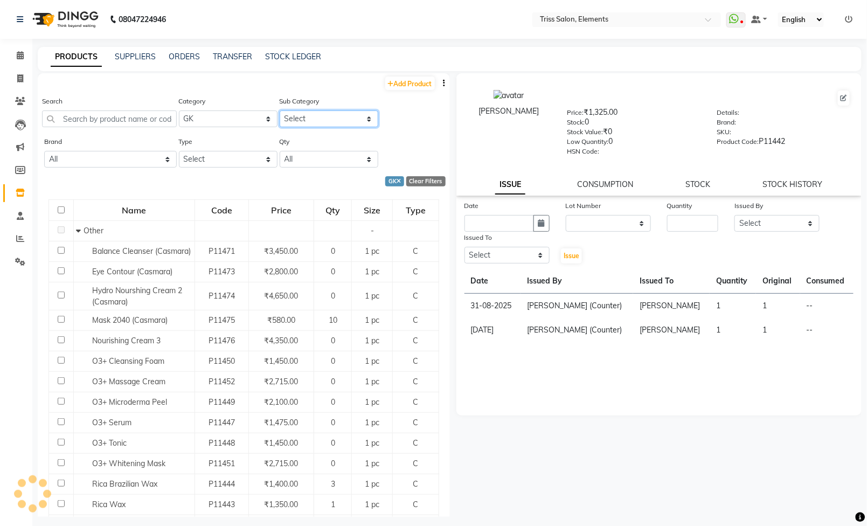
click at [321, 120] on select "Select GK Salon Use GK Retail Floractive" at bounding box center [329, 119] width 99 height 17
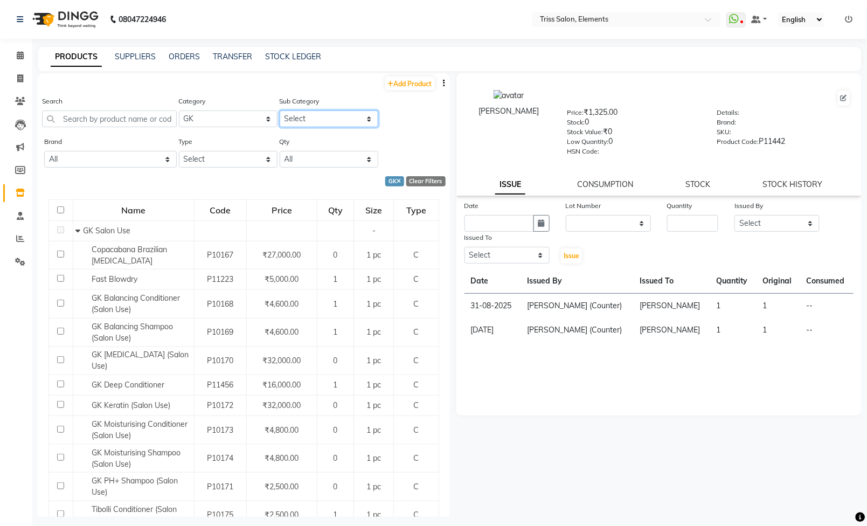
select select "3673024501"
click at [280, 111] on select "Select GK Salon Use GK Retail Floractive" at bounding box center [329, 119] width 99 height 17
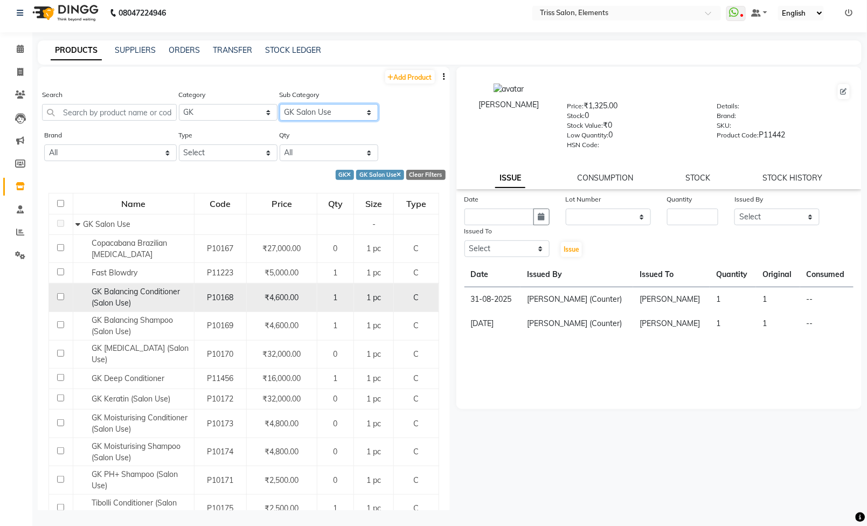
scroll to position [113, 0]
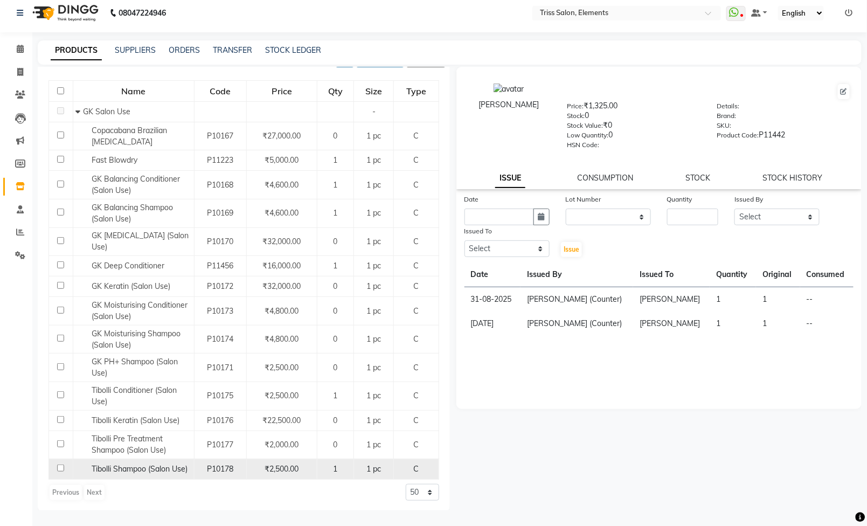
click at [328, 472] on div "1" at bounding box center [335, 469] width 27 height 11
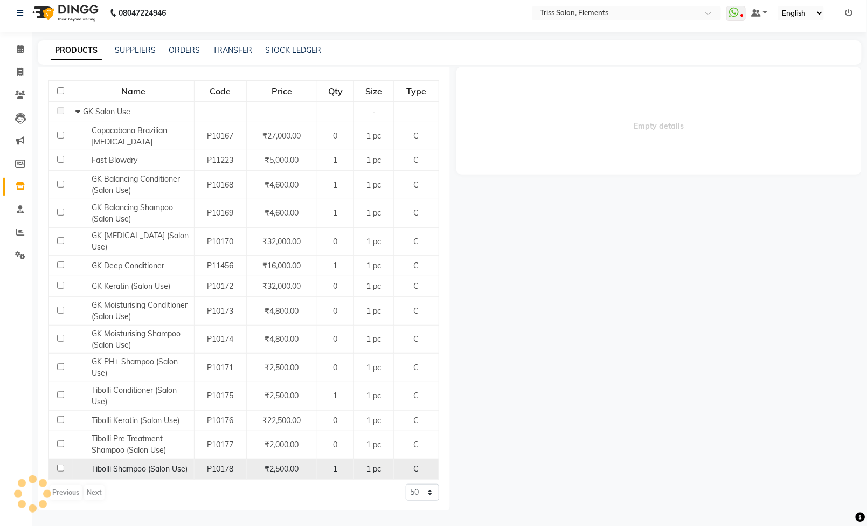
select select
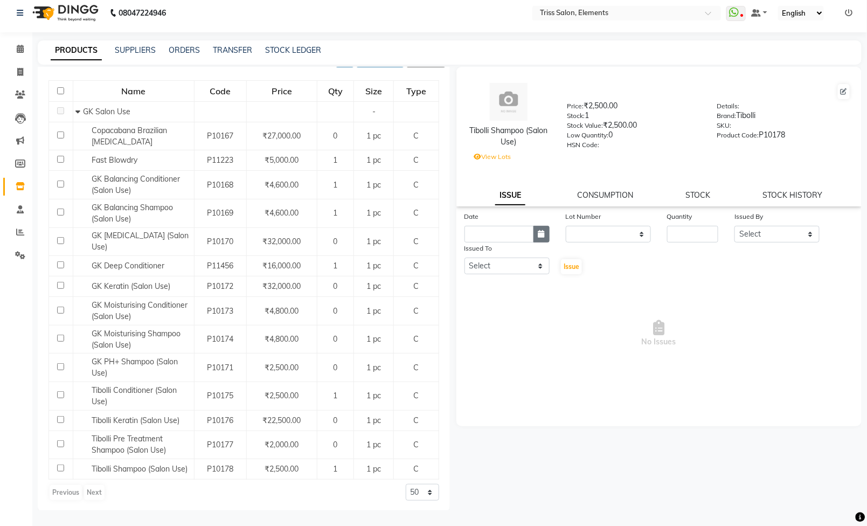
click at [539, 238] on icon "button" at bounding box center [542, 234] width 6 height 8
select select "9"
select select "2025"
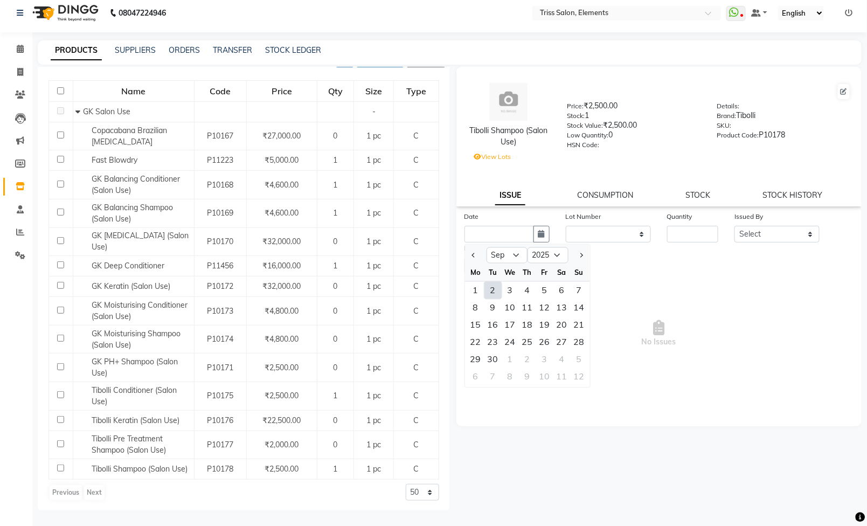
click at [497, 294] on div "2" at bounding box center [493, 290] width 17 height 17
type input "02-09-2025"
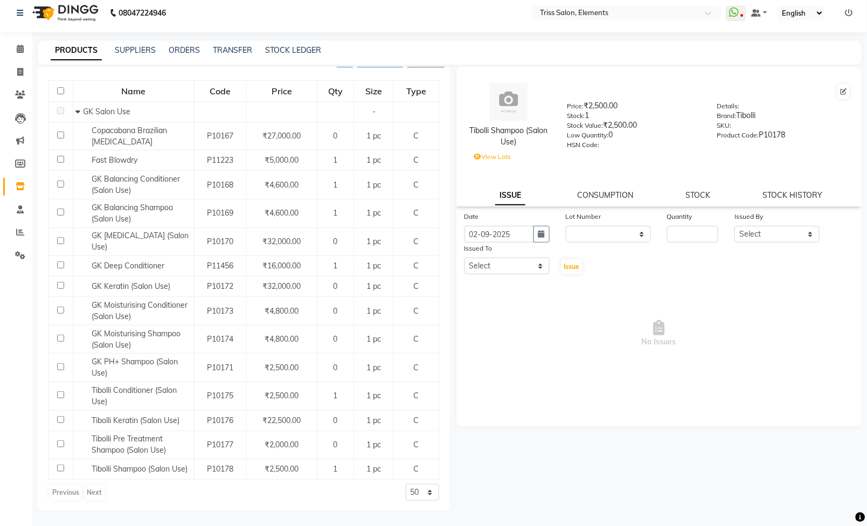
click at [688, 249] on div "Date [DATE] Lot Number None 0000207 / Quantity Issued By Select [PERSON_NAME]. …" at bounding box center [660, 243] width 406 height 65
click at [686, 239] on input "number" at bounding box center [692, 234] width 51 height 17
type input "1"
click at [759, 231] on select "Select [PERSON_NAME] Md. [PERSON_NAME] ([PERSON_NAME]) [PERSON_NAME] [PERSON_NA…" at bounding box center [777, 234] width 85 height 17
select select "14588"
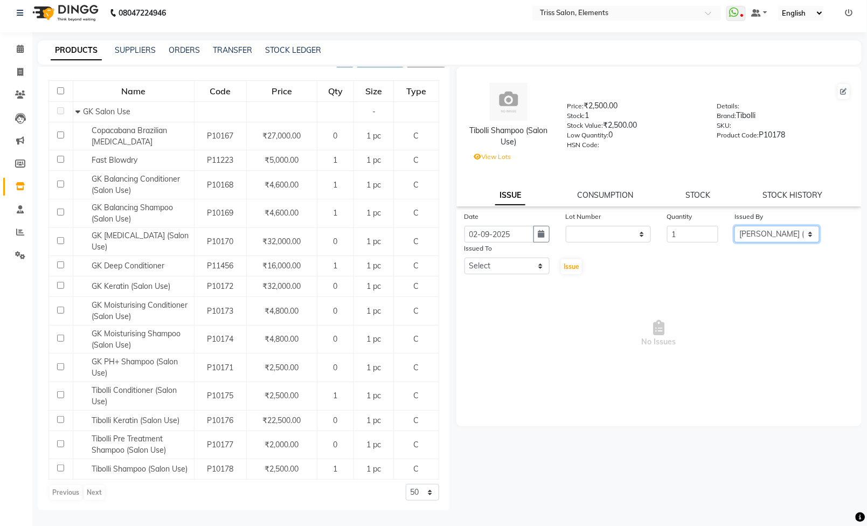
click at [735, 230] on select "Select [PERSON_NAME] Md. [PERSON_NAME] ([PERSON_NAME]) [PERSON_NAME] [PERSON_NA…" at bounding box center [777, 234] width 85 height 17
click at [532, 269] on select "Select [PERSON_NAME] Md. [PERSON_NAME] ([PERSON_NAME]) [PERSON_NAME] [PERSON_NA…" at bounding box center [507, 266] width 85 height 17
select select "87278"
click at [465, 263] on select "Select [PERSON_NAME] Md. [PERSON_NAME] ([PERSON_NAME]) [PERSON_NAME] [PERSON_NA…" at bounding box center [507, 266] width 85 height 17
click at [574, 268] on span "Issue" at bounding box center [572, 267] width 16 height 8
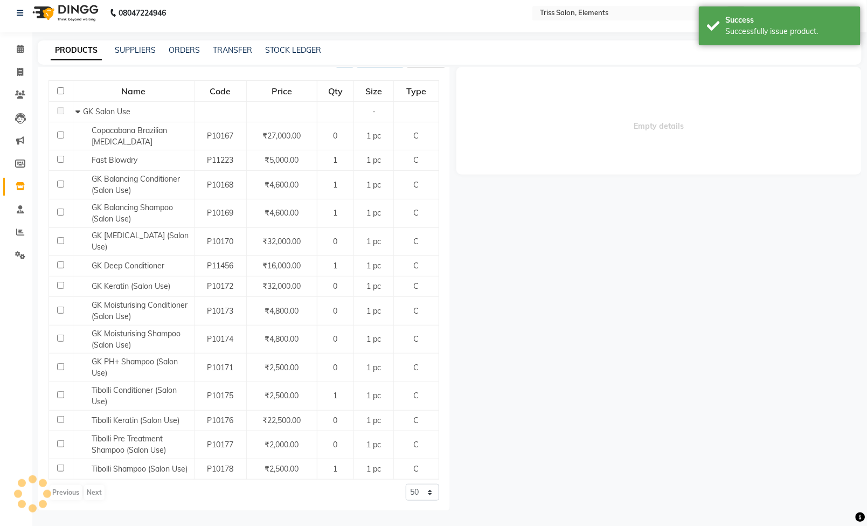
select select
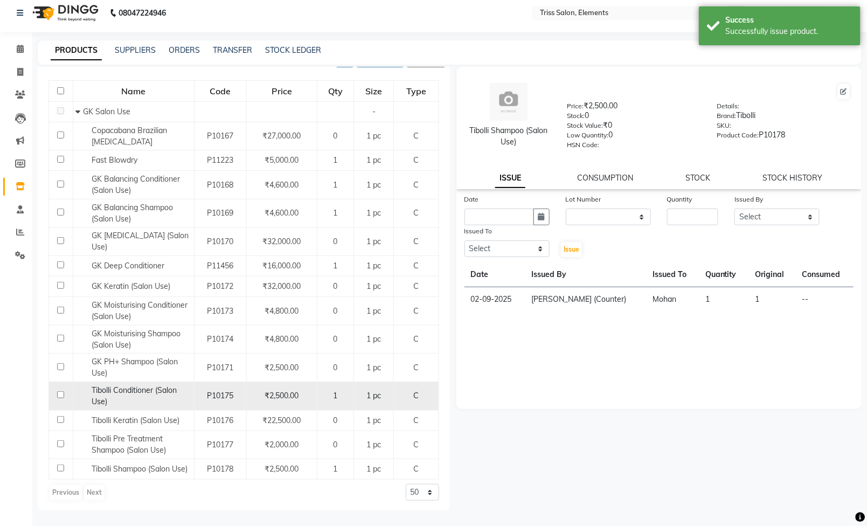
click at [330, 390] on div "1" at bounding box center [335, 395] width 27 height 11
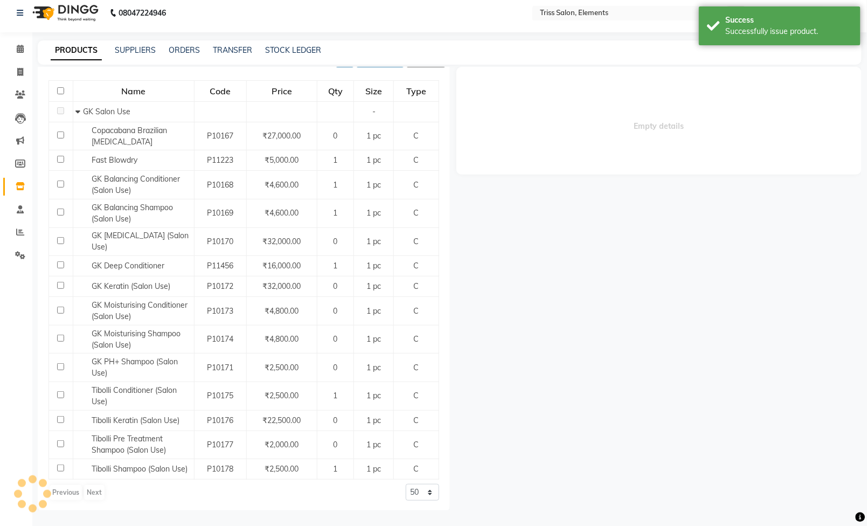
select select
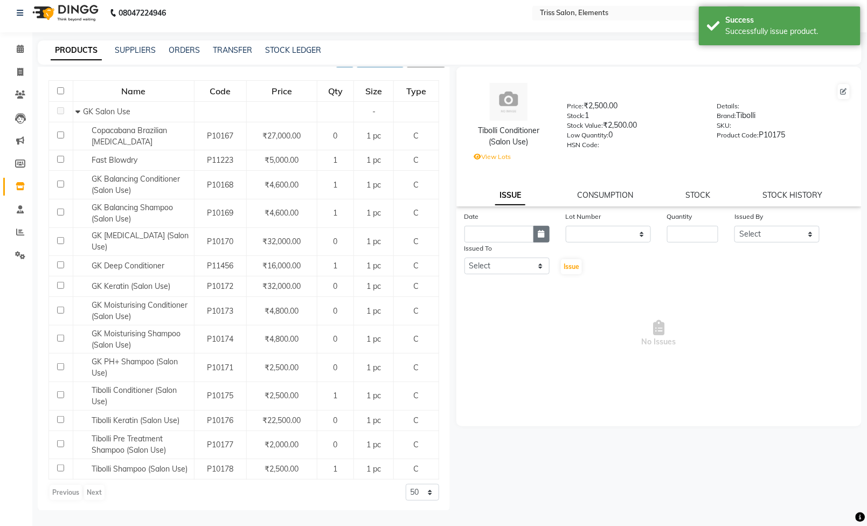
click at [544, 234] on icon "button" at bounding box center [542, 234] width 6 height 8
select select "9"
select select "2025"
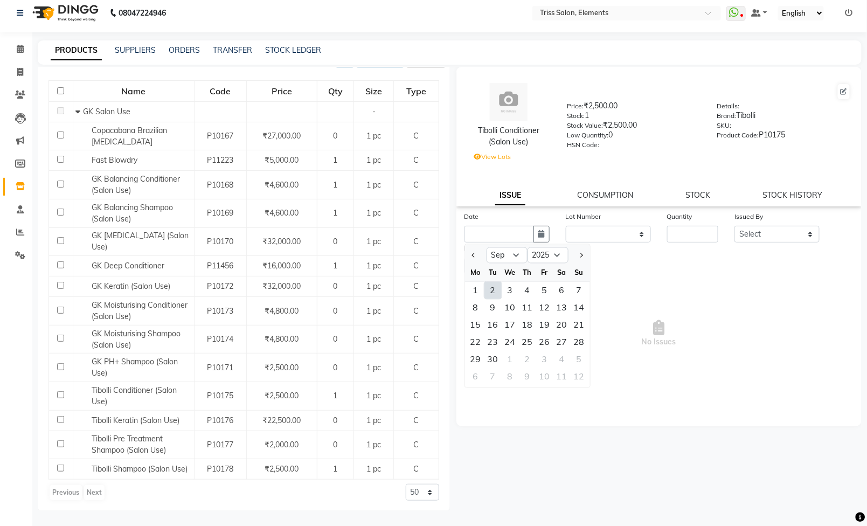
click at [495, 292] on div "2" at bounding box center [493, 290] width 17 height 17
type input "02-09-2025"
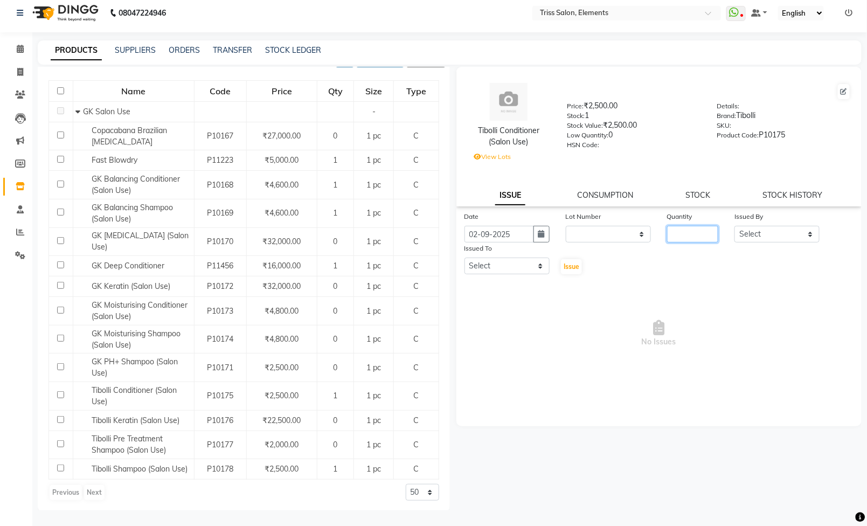
click at [699, 240] on input "number" at bounding box center [692, 234] width 51 height 17
type input "1"
click at [764, 226] on div "Issued By" at bounding box center [777, 218] width 85 height 15
click at [757, 234] on select "Select [PERSON_NAME] Md. [PERSON_NAME] ([PERSON_NAME]) [PERSON_NAME] [PERSON_NA…" at bounding box center [777, 234] width 85 height 17
select select "14588"
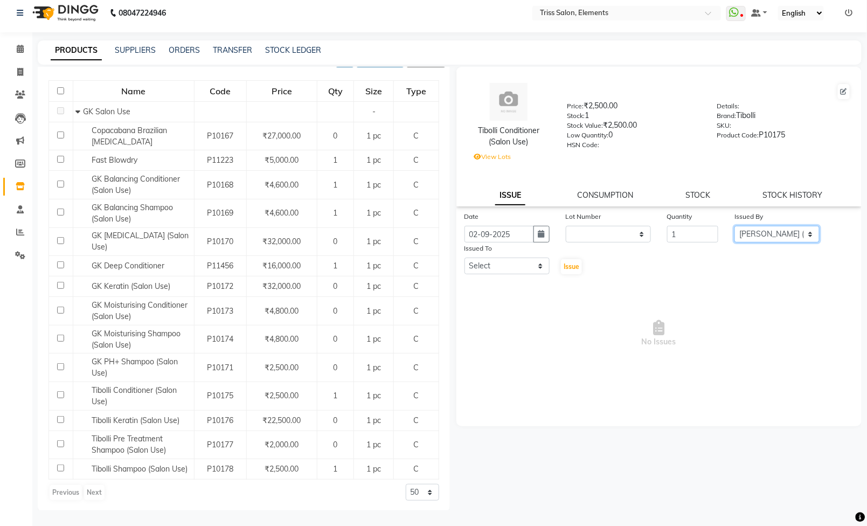
click at [735, 230] on select "Select [PERSON_NAME] Md. [PERSON_NAME] ([PERSON_NAME]) [PERSON_NAME] [PERSON_NA…" at bounding box center [777, 234] width 85 height 17
click at [513, 273] on select "Select [PERSON_NAME] Md. [PERSON_NAME] ([PERSON_NAME]) [PERSON_NAME] [PERSON_NA…" at bounding box center [507, 266] width 85 height 17
select select "87278"
click at [465, 263] on select "Select [PERSON_NAME] Md. [PERSON_NAME] ([PERSON_NAME]) [PERSON_NAME] [PERSON_NA…" at bounding box center [507, 266] width 85 height 17
click at [571, 274] on button "Issue" at bounding box center [571, 266] width 21 height 15
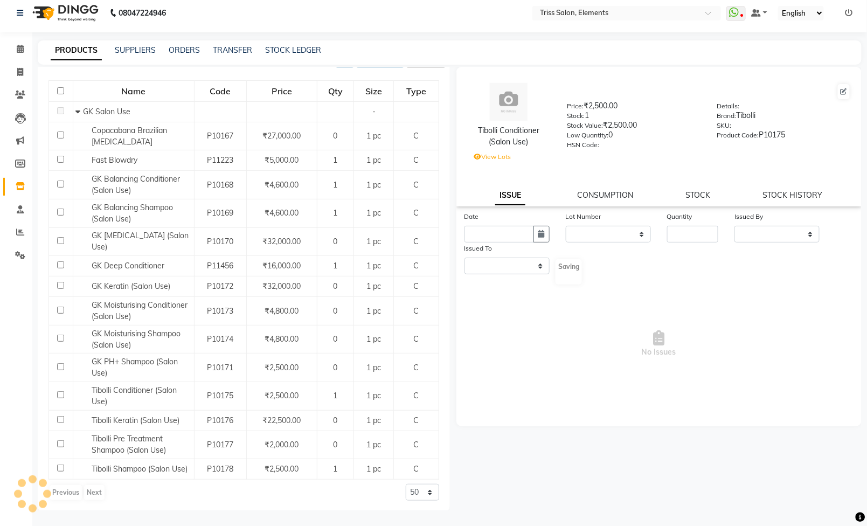
select select
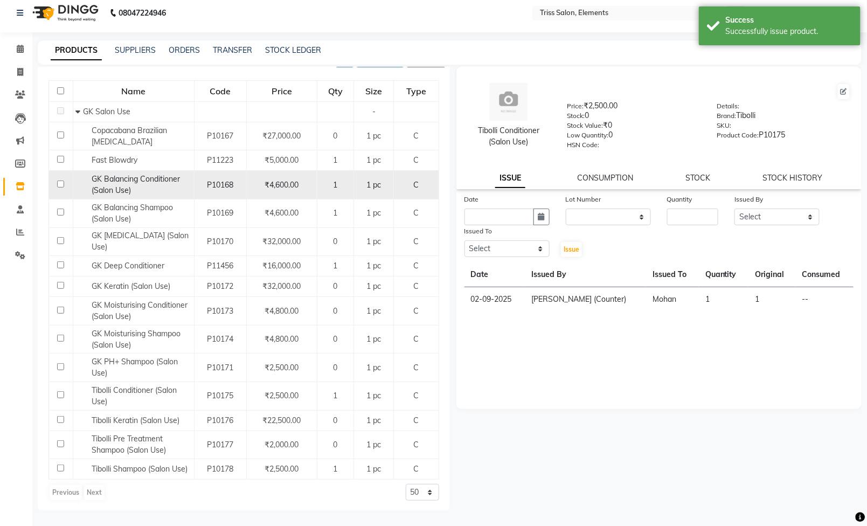
scroll to position [0, 0]
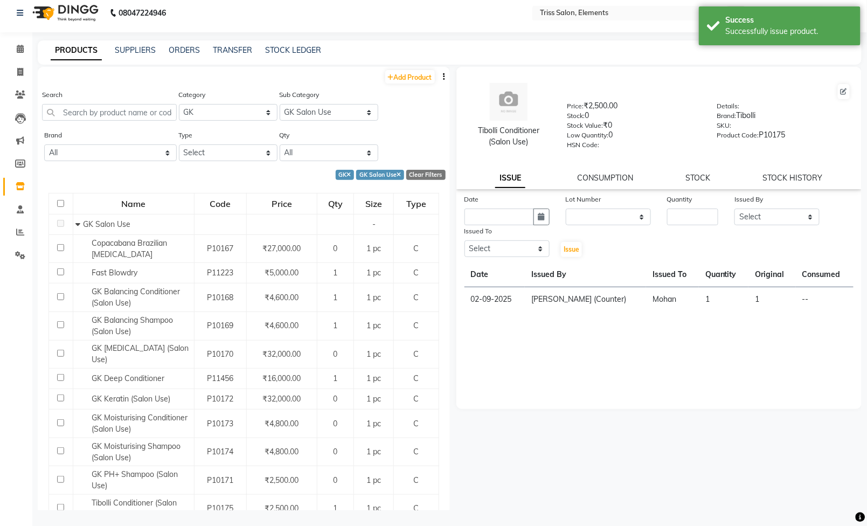
click at [138, 122] on div "Search" at bounding box center [109, 109] width 135 height 40
click at [137, 111] on input "text" at bounding box center [109, 112] width 135 height 17
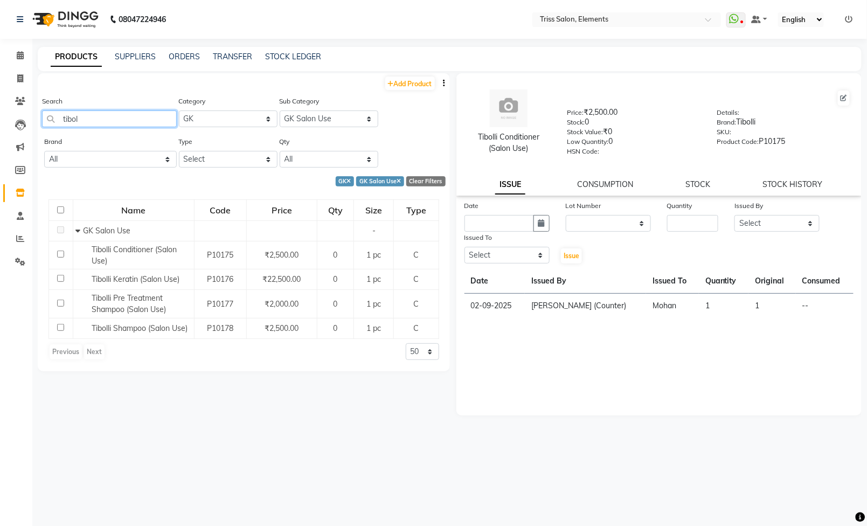
type input "tibol"
click at [75, 27] on img at bounding box center [64, 19] width 74 height 30
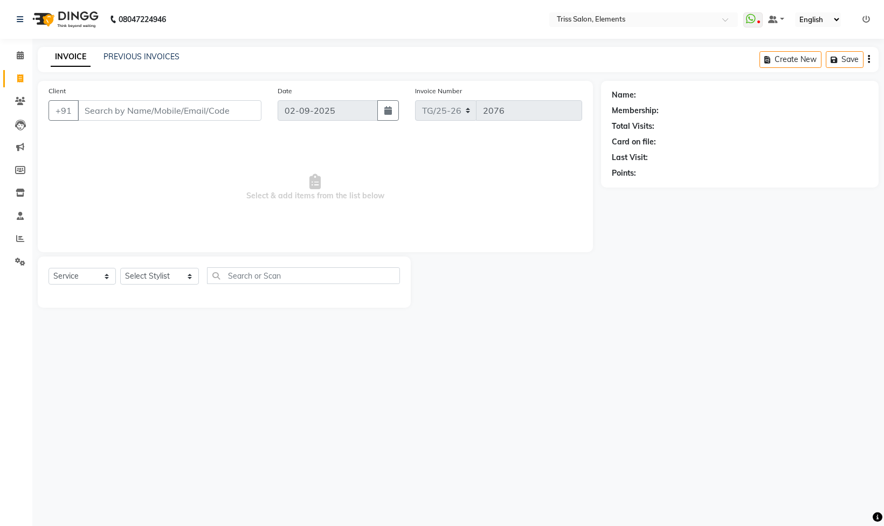
select select "service"
click at [19, 99] on icon at bounding box center [20, 101] width 10 height 8
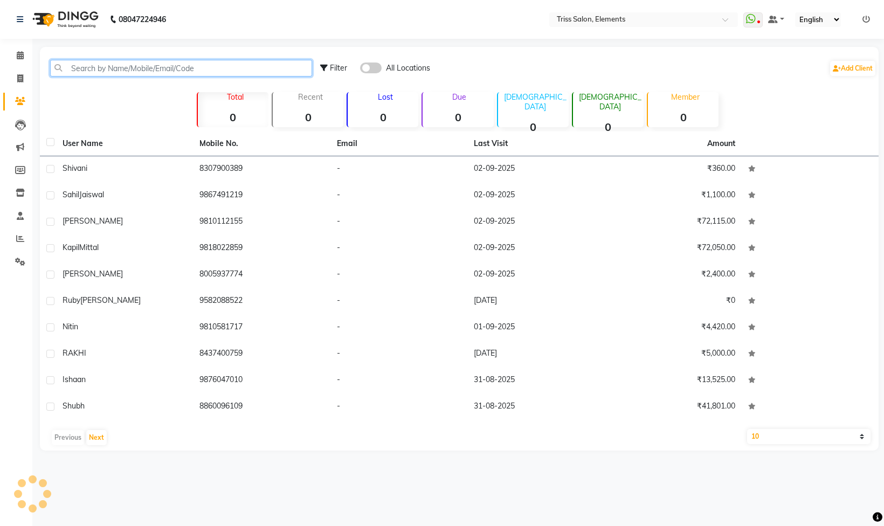
click at [136, 68] on input "text" at bounding box center [181, 68] width 262 height 17
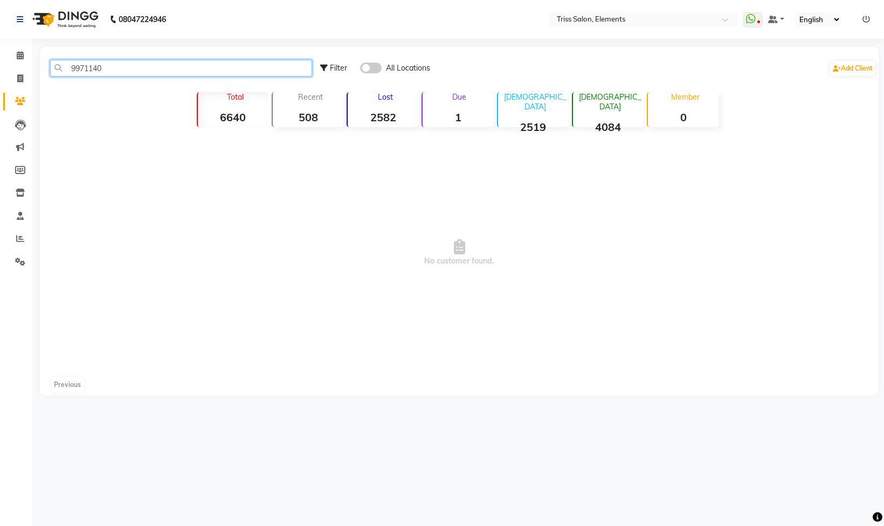
type input "9971140"
click at [32, 78] on main "9971140 Filter All Locations Add Client Total 6640 Recent 508 Lost 2582 Due 1 M…" at bounding box center [458, 229] width 852 height 365
click at [27, 78] on span at bounding box center [20, 79] width 19 height 12
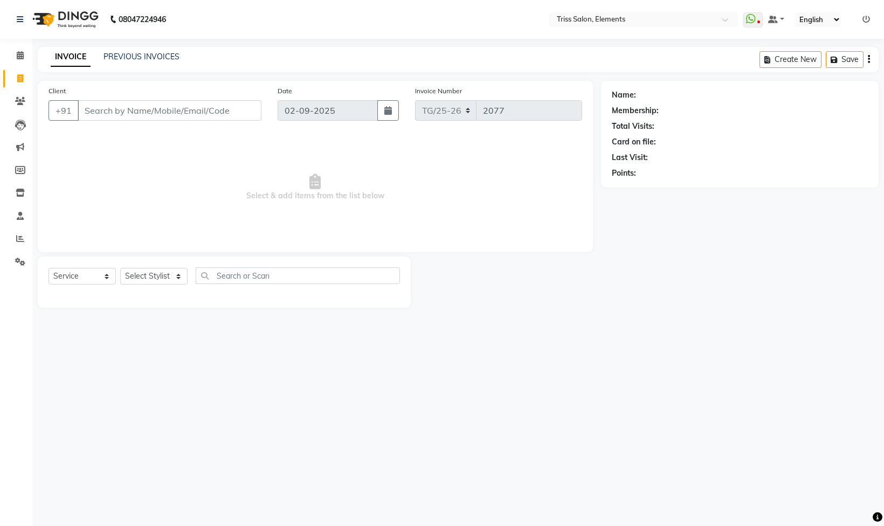
click at [80, 19] on img at bounding box center [64, 19] width 74 height 30
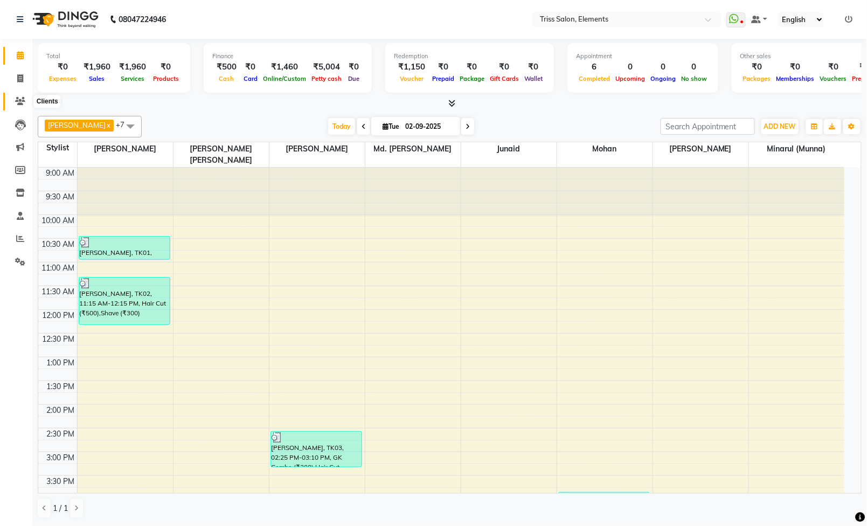
click at [15, 104] on icon at bounding box center [20, 101] width 10 height 8
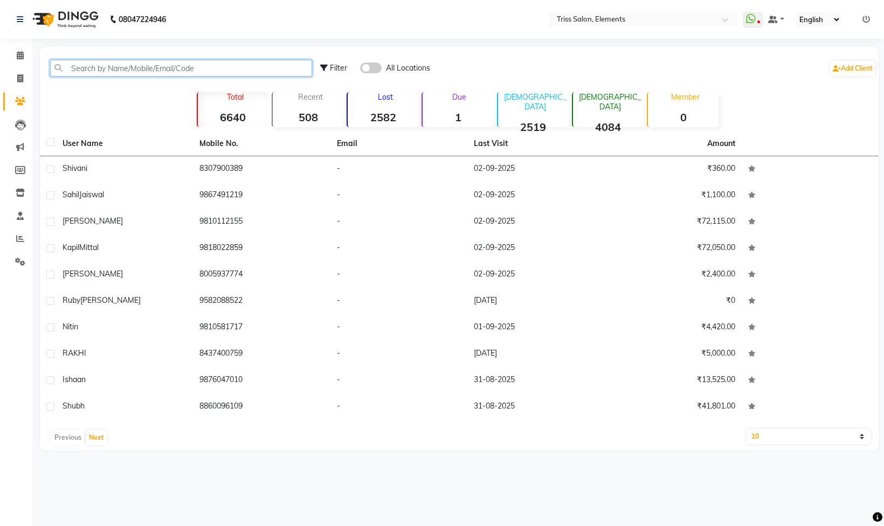
click at [160, 61] on input "text" at bounding box center [181, 68] width 262 height 17
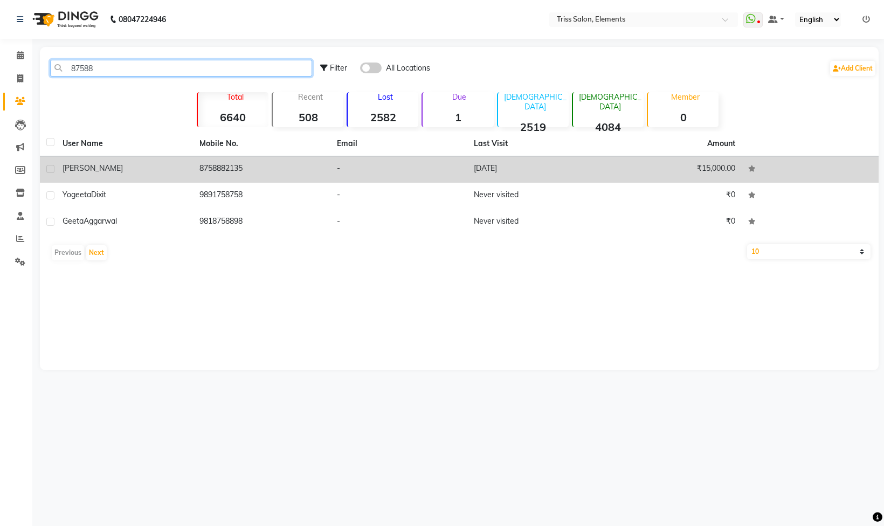
type input "87588"
click at [548, 174] on td "16-11-2024" at bounding box center [535, 169] width 137 height 26
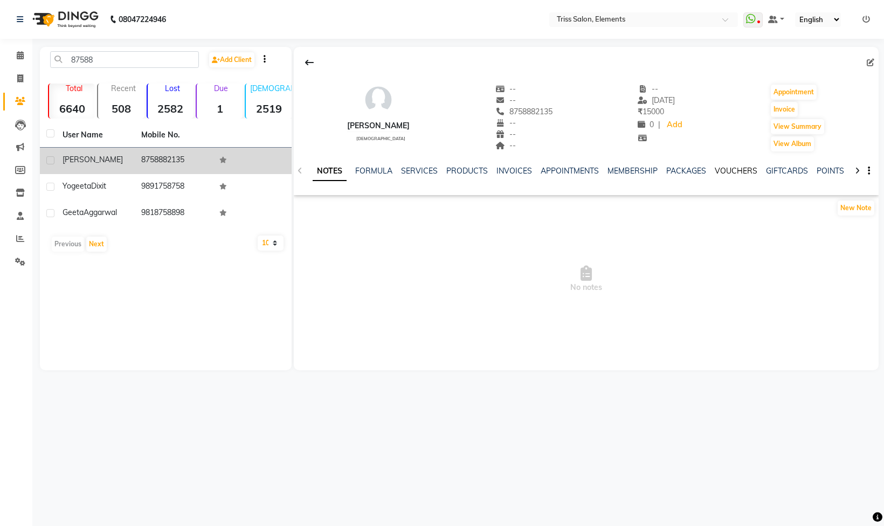
click at [748, 171] on link "VOUCHERS" at bounding box center [736, 171] width 43 height 10
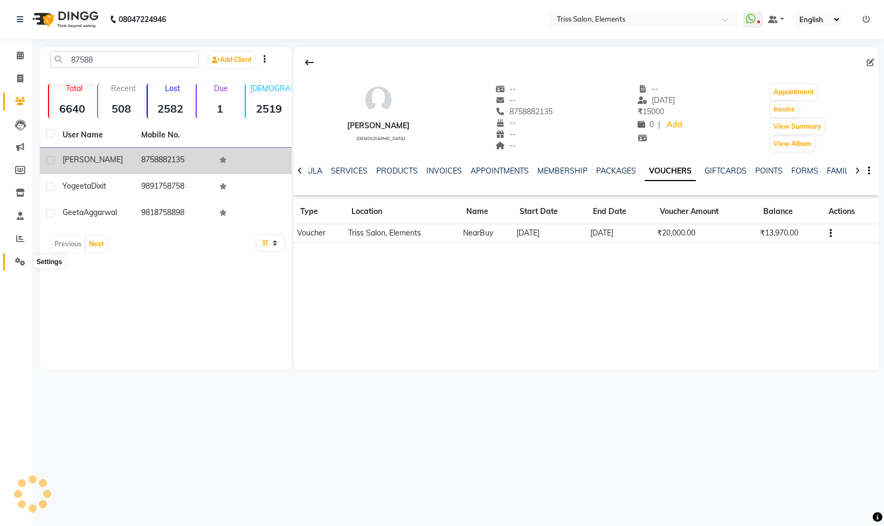
click at [16, 263] on icon at bounding box center [20, 262] width 10 height 8
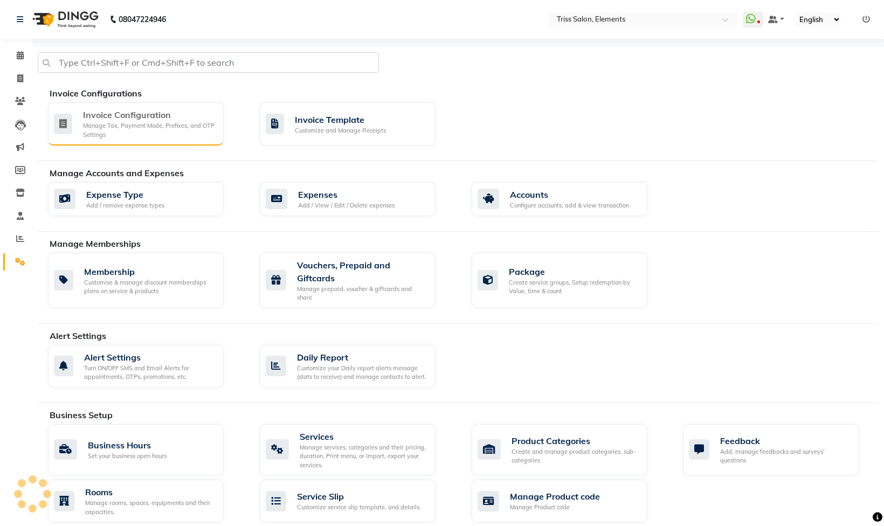
click at [162, 121] on div "Manage Tax, Payment Mode, Prefixes, and OTP Settings" at bounding box center [149, 130] width 132 height 18
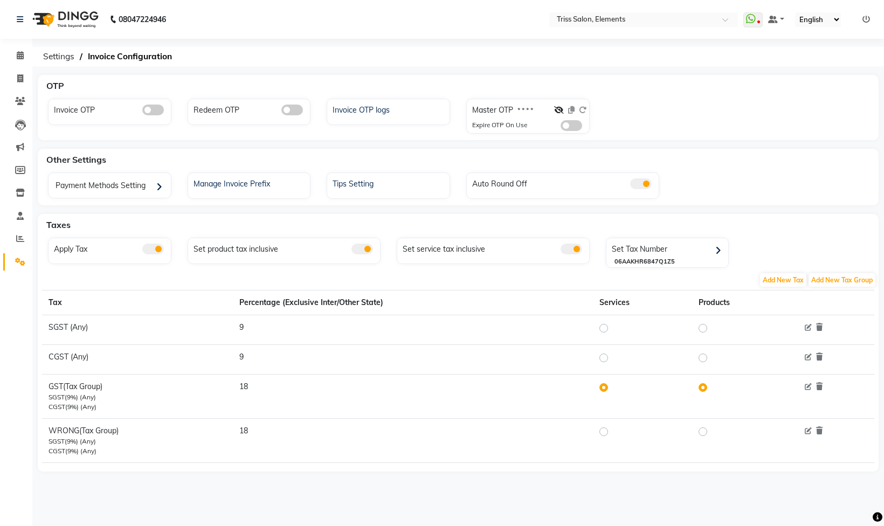
click at [295, 107] on span at bounding box center [292, 110] width 22 height 11
click at [281, 112] on input "checkbox" at bounding box center [281, 112] width 0 height 0
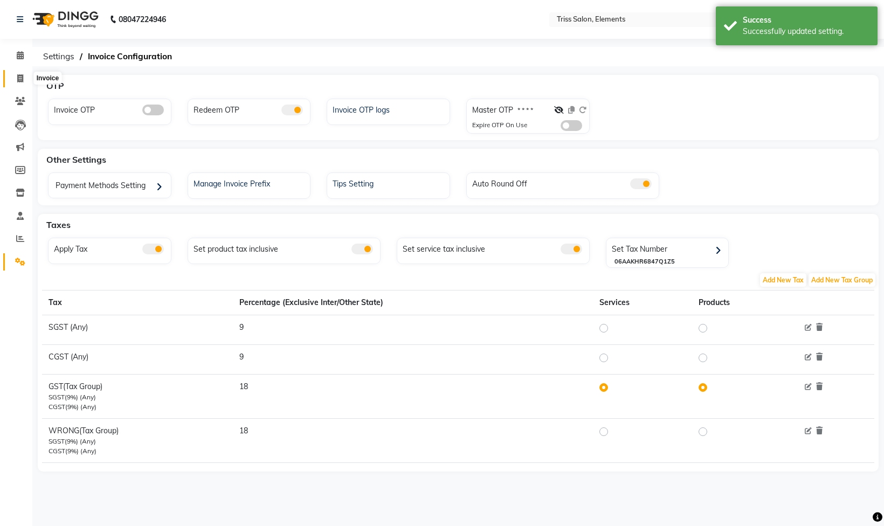
click at [11, 80] on span at bounding box center [20, 79] width 19 height 12
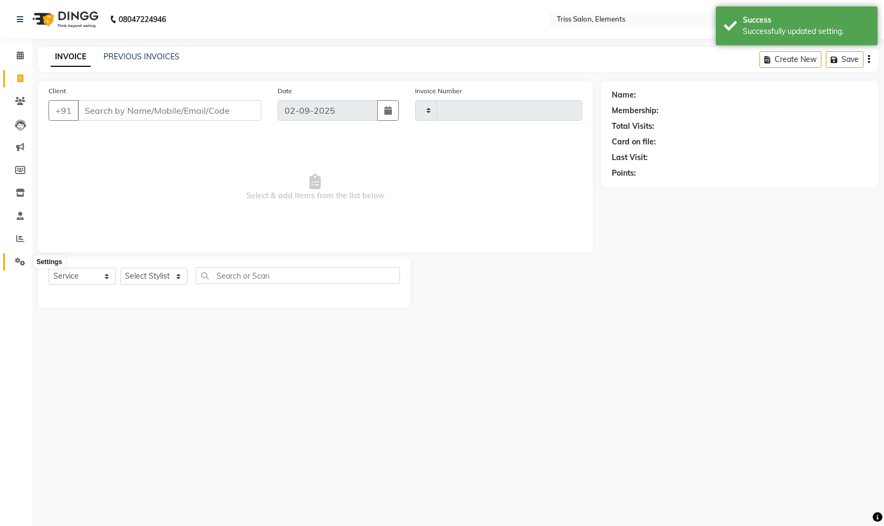
click at [18, 258] on icon at bounding box center [20, 262] width 10 height 8
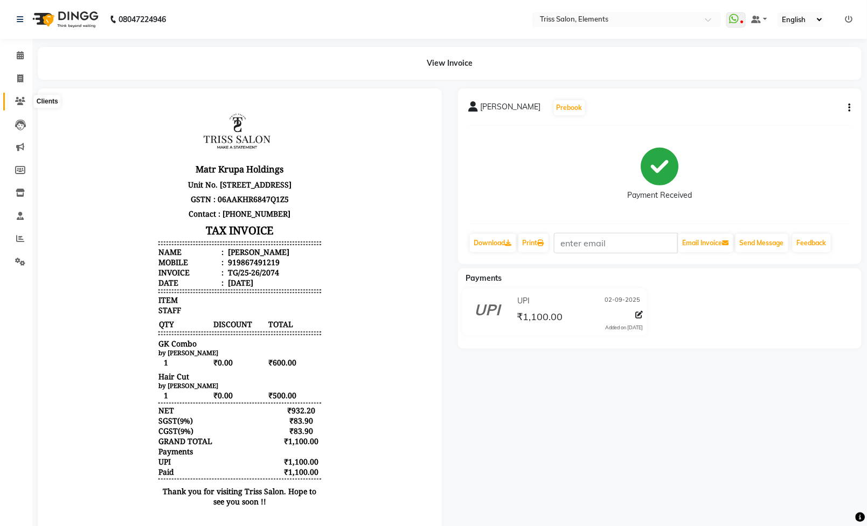
click at [19, 105] on span at bounding box center [20, 101] width 19 height 12
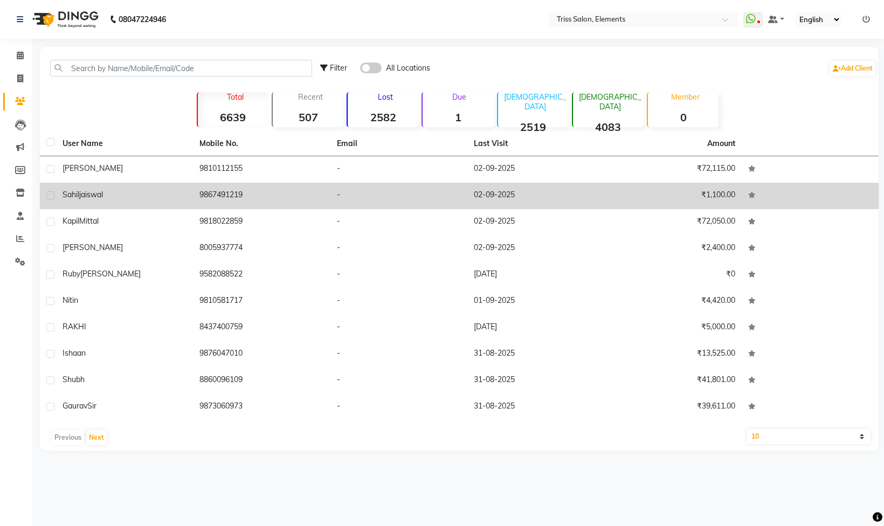
click at [223, 202] on td "9867491219" at bounding box center [261, 196] width 137 height 26
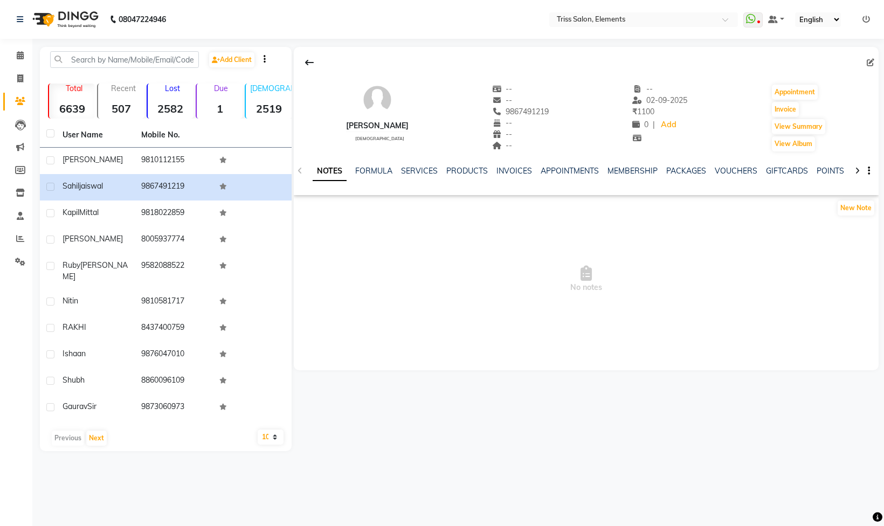
click at [867, 60] on icon at bounding box center [871, 63] width 8 height 8
select select "13"
select select "male"
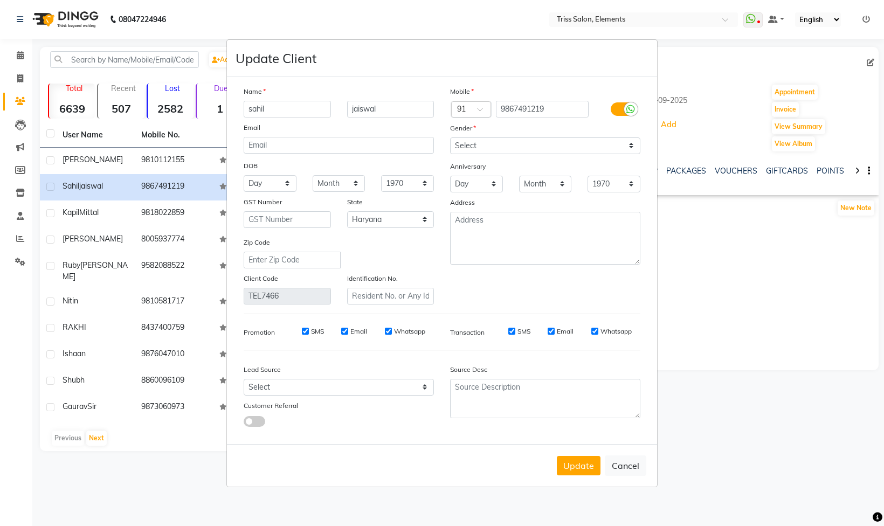
drag, startPoint x: 278, startPoint y: 105, endPoint x: 57, endPoint y: 202, distance: 241.7
click at [77, 189] on ngb-modal-window "Update Client Name sahil jaiswal Email DOB Day 01 02 03 04 05 06 07 08 09 10 11…" at bounding box center [442, 263] width 884 height 526
type input "Sahil"
click at [352, 109] on input "jaiswal" at bounding box center [390, 109] width 87 height 17
type input "Jaiswal"
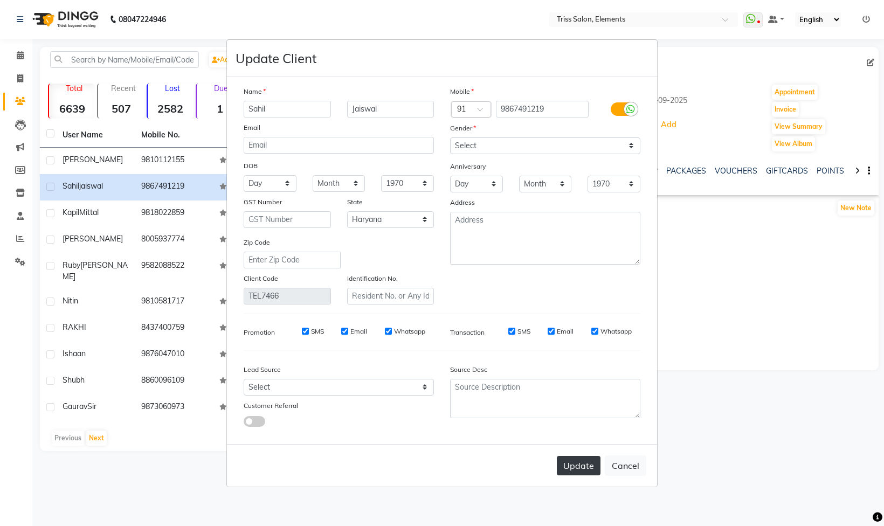
click at [573, 471] on button "Update" at bounding box center [579, 465] width 44 height 19
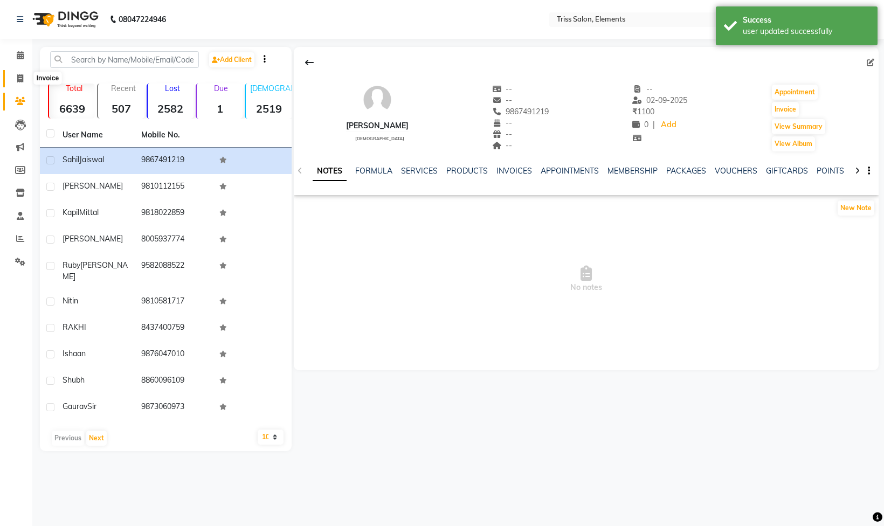
drag, startPoint x: 20, startPoint y: 79, endPoint x: 0, endPoint y: 55, distance: 31.8
click at [20, 78] on icon at bounding box center [20, 78] width 6 height 8
select select "service"
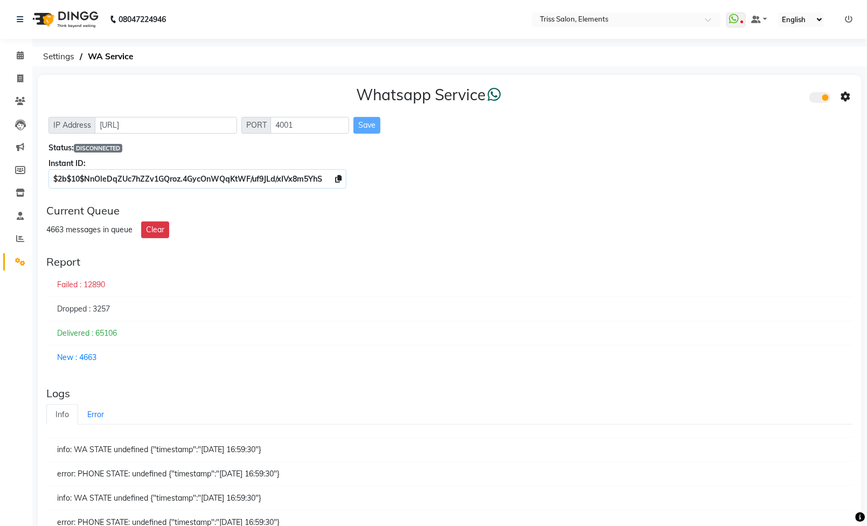
click at [17, 66] on ul "Calendar Invoice Clients Leads Marketing Members Inventory Staff Reports Settin…" at bounding box center [16, 161] width 32 height 235
